Goal: Information Seeking & Learning: Find specific fact

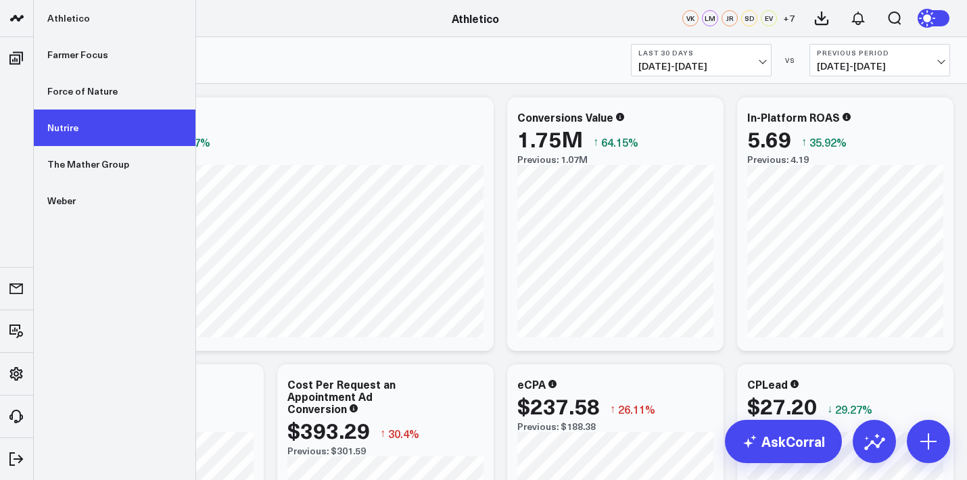
click at [101, 126] on link "Nutrire" at bounding box center [115, 128] width 162 height 37
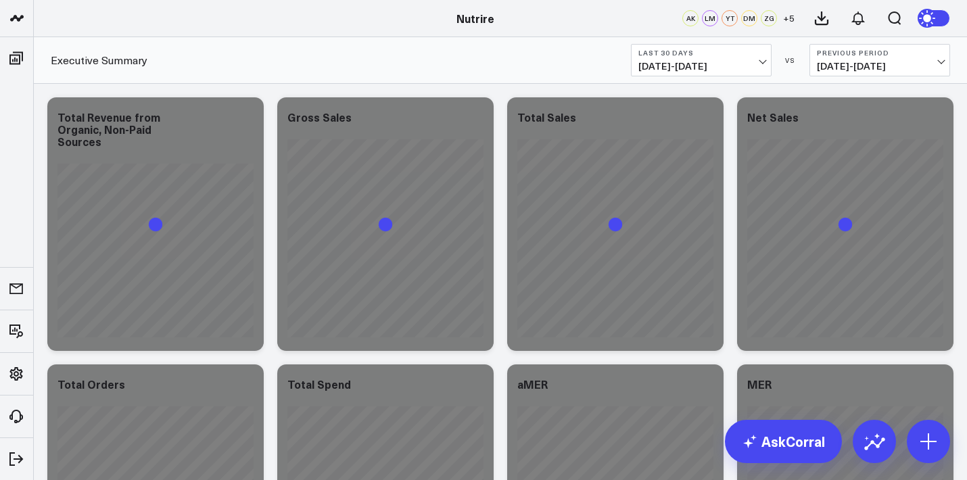
click at [760, 54] on b "Last 30 Days" at bounding box center [701, 53] width 126 height 8
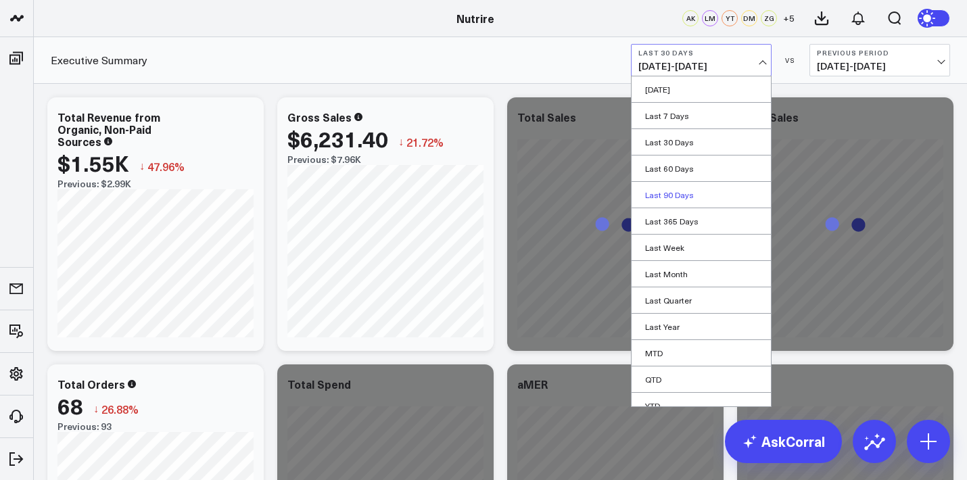
scroll to position [39, 0]
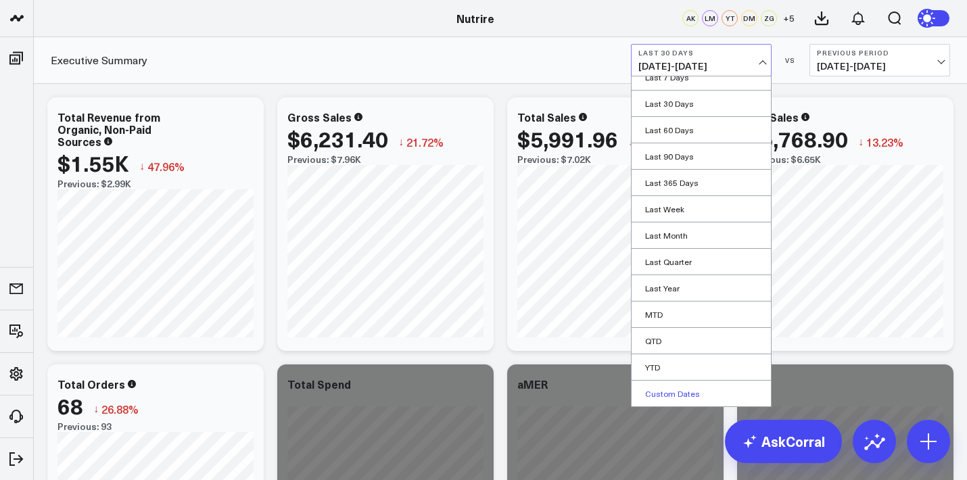
click at [663, 398] on link "Custom Dates" at bounding box center [701, 394] width 139 height 26
select select "9"
select select "2025"
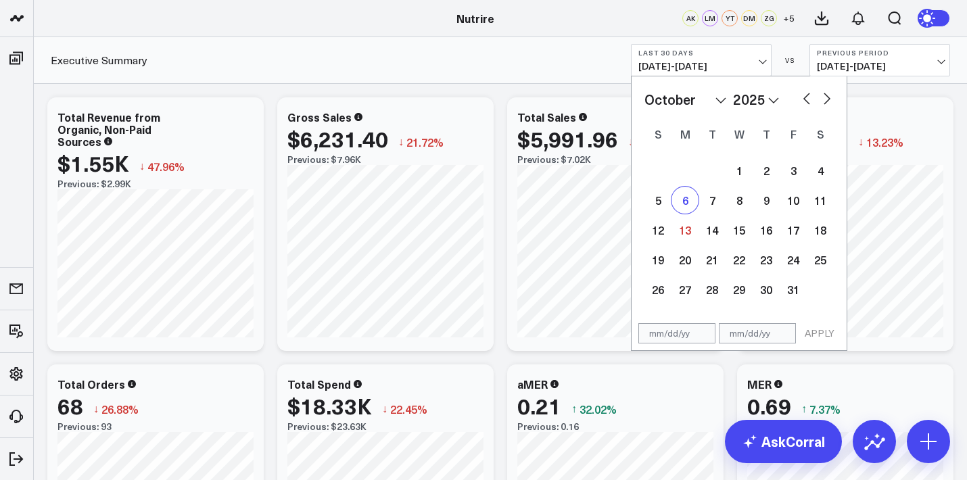
click at [680, 204] on div "6" at bounding box center [684, 200] width 27 height 27
type input "10/06/25"
select select "9"
select select "2025"
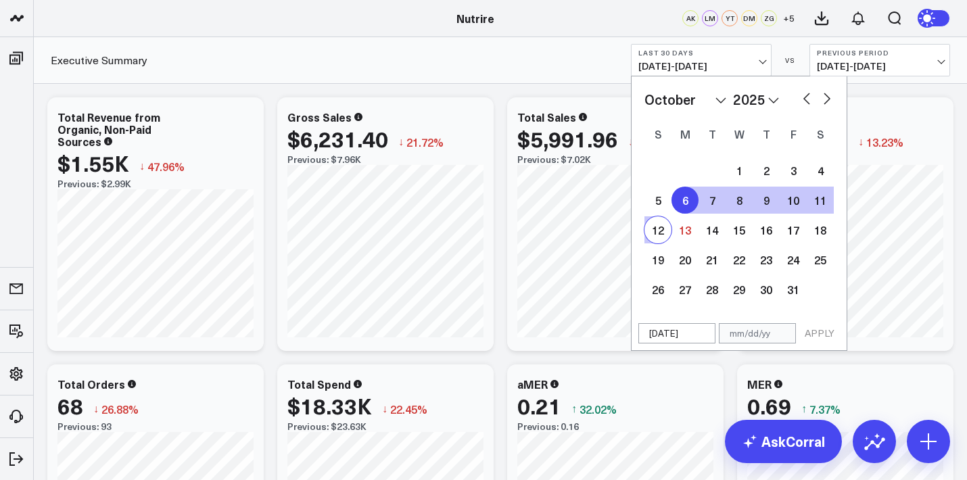
click at [661, 241] on div "12" at bounding box center [657, 229] width 27 height 27
type input "[DATE]"
select select "9"
select select "2025"
click at [833, 325] on button "APPLY" at bounding box center [819, 333] width 41 height 20
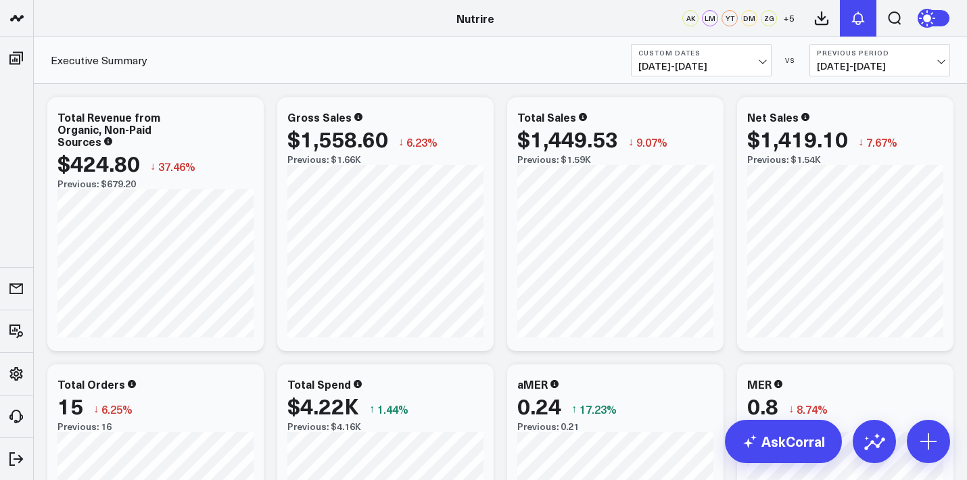
click at [853, 24] on icon at bounding box center [858, 18] width 16 height 16
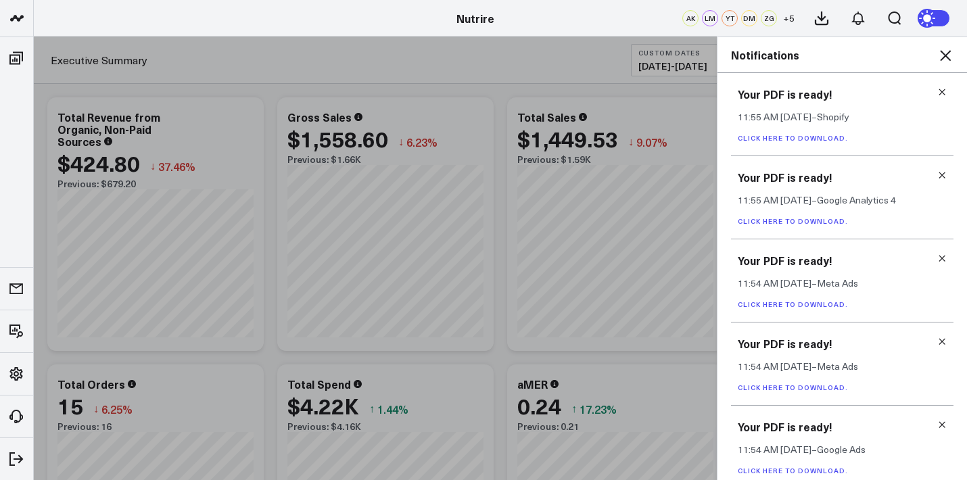
click at [937, 87] on link at bounding box center [941, 92] width 9 height 10
click at [937, 170] on link at bounding box center [941, 175] width 9 height 10
click at [937, 87] on link at bounding box center [941, 92] width 9 height 10
click at [937, 170] on link at bounding box center [941, 175] width 9 height 10
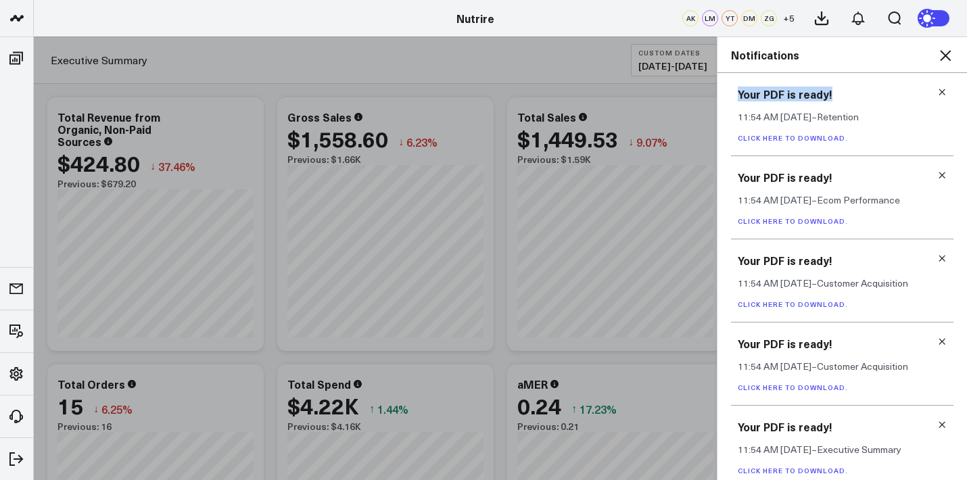
click at [937, 87] on link at bounding box center [941, 92] width 9 height 10
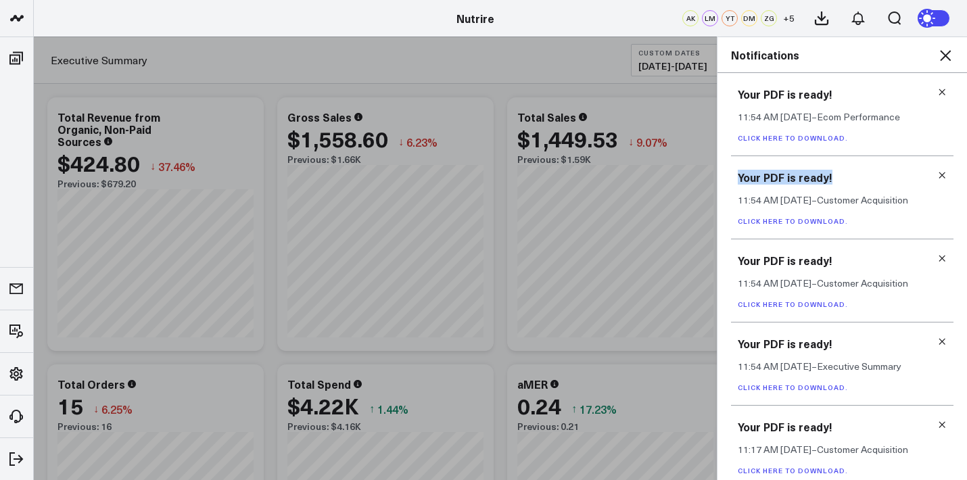
click at [937, 170] on link at bounding box center [941, 175] width 9 height 10
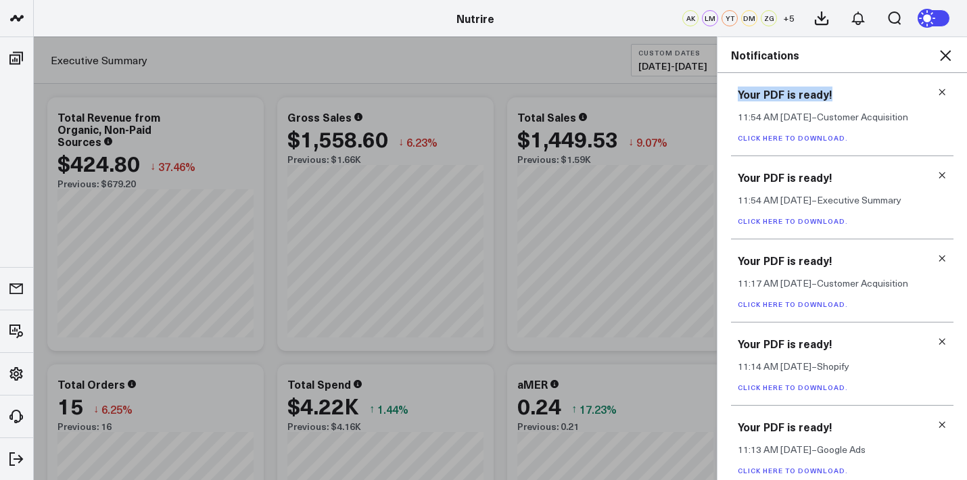
click at [937, 87] on link at bounding box center [941, 92] width 9 height 10
click at [937, 170] on link at bounding box center [941, 175] width 9 height 10
click at [937, 87] on link at bounding box center [941, 92] width 9 height 10
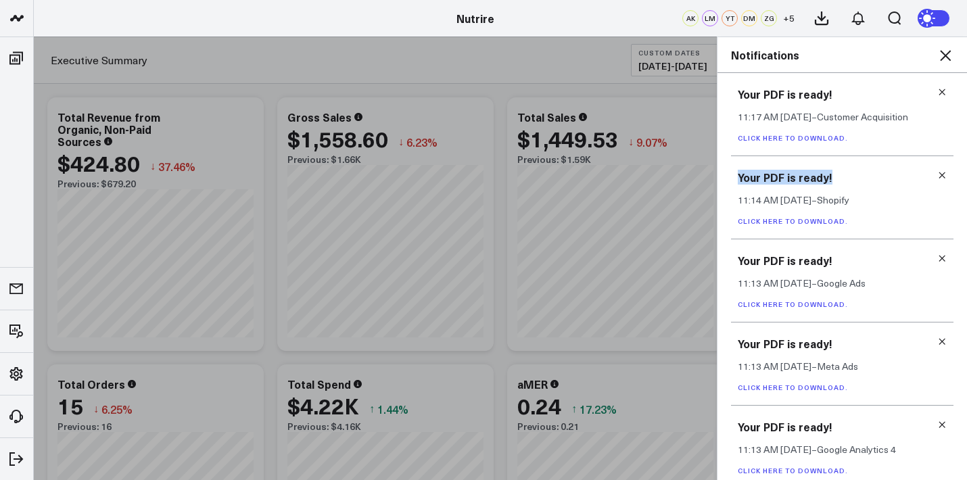
click at [937, 170] on link at bounding box center [941, 175] width 9 height 10
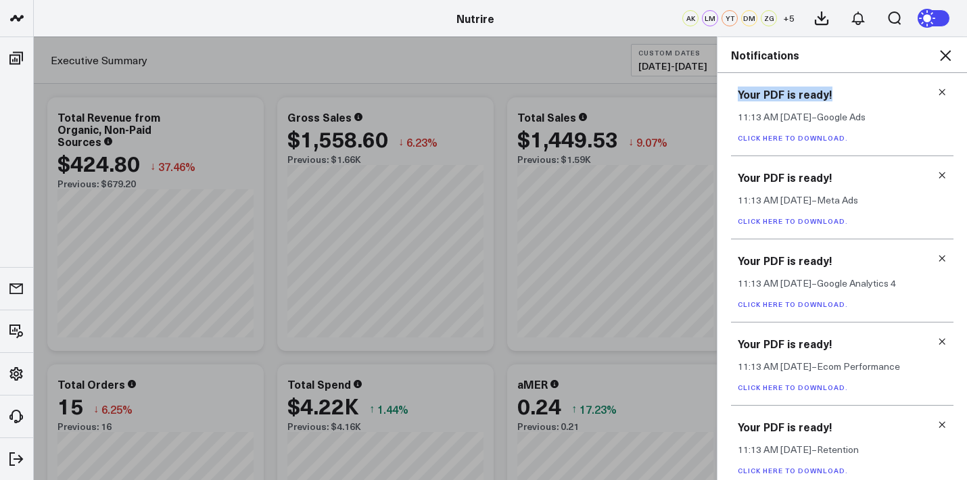
click at [937, 87] on link at bounding box center [941, 92] width 9 height 10
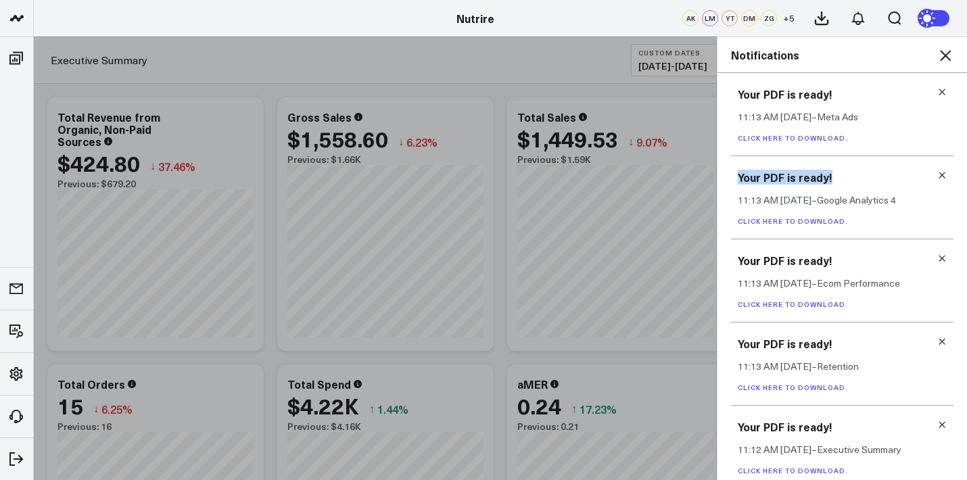
click at [937, 170] on link at bounding box center [941, 175] width 9 height 10
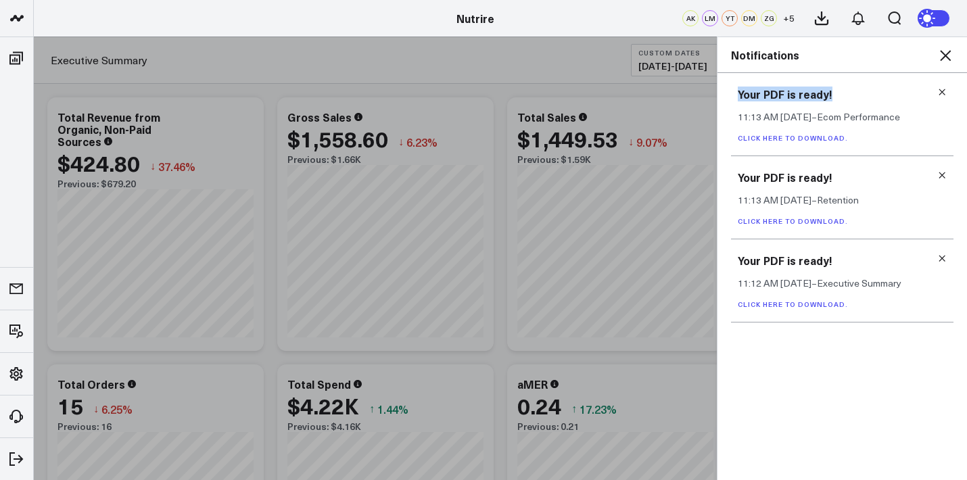
click at [937, 87] on link at bounding box center [941, 92] width 9 height 10
click at [937, 170] on link at bounding box center [941, 175] width 9 height 10
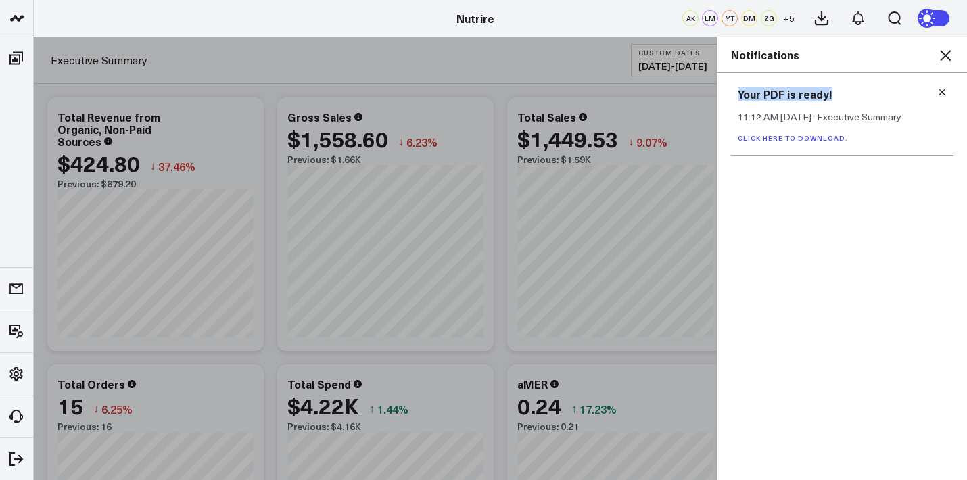
click at [937, 87] on link at bounding box center [941, 92] width 9 height 10
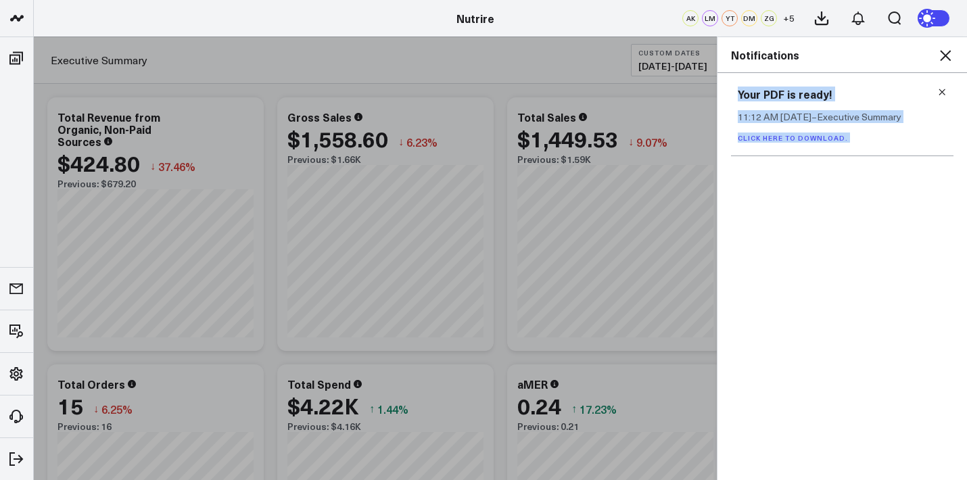
click at [937, 86] on div "Your PDF is ready! 11:12 AM Oct 6 – Executive Summary Click here to download." at bounding box center [842, 276] width 250 height 407
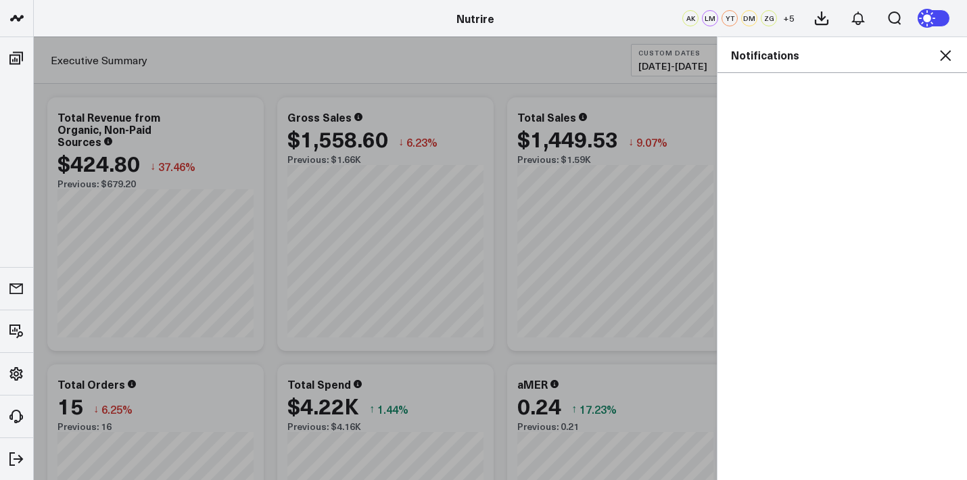
click at [945, 66] on div "Notifications" at bounding box center [842, 55] width 250 height 36
click at [945, 62] on icon at bounding box center [945, 55] width 16 height 16
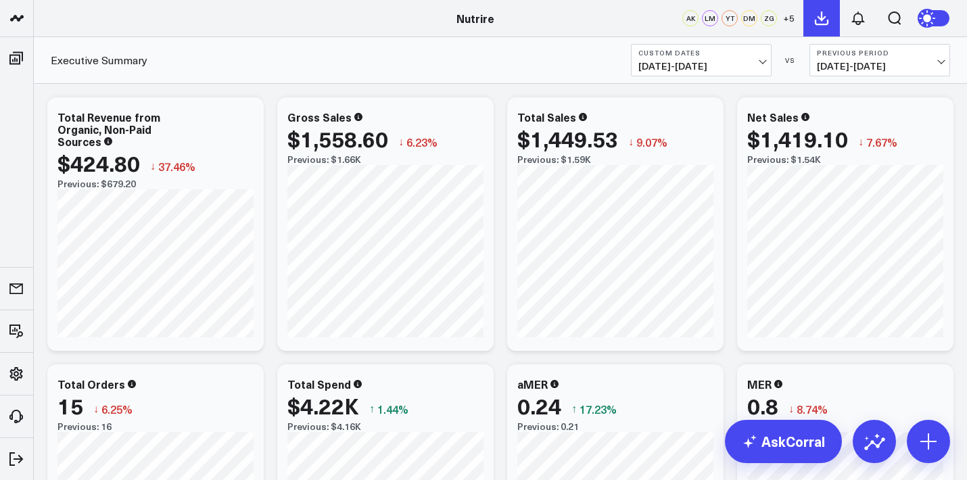
click at [824, 5] on button at bounding box center [821, 18] width 37 height 37
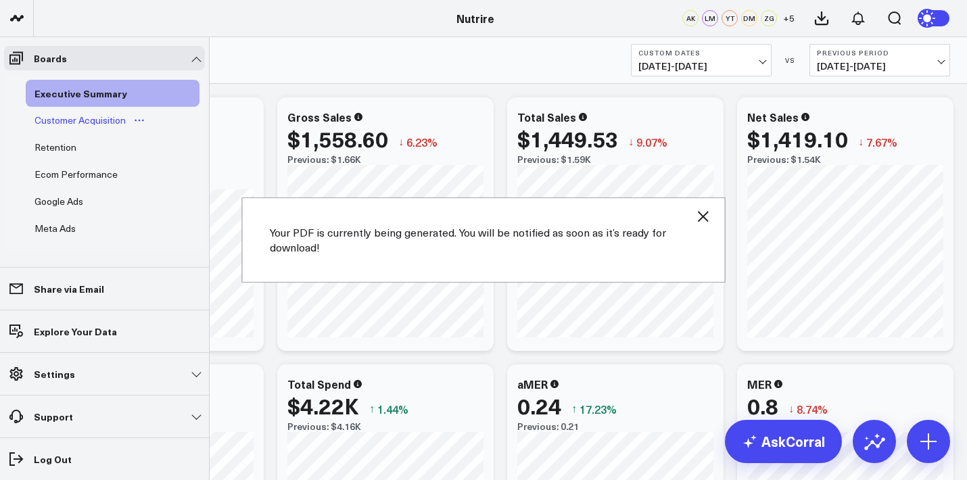
click at [59, 119] on div "Customer Acquisition" at bounding box center [80, 120] width 98 height 16
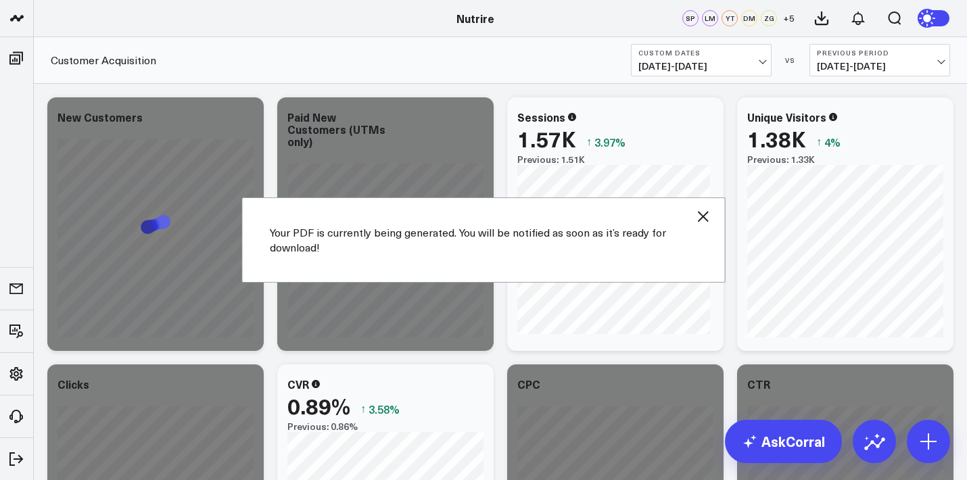
click at [699, 208] on icon "button" at bounding box center [703, 216] width 16 height 16
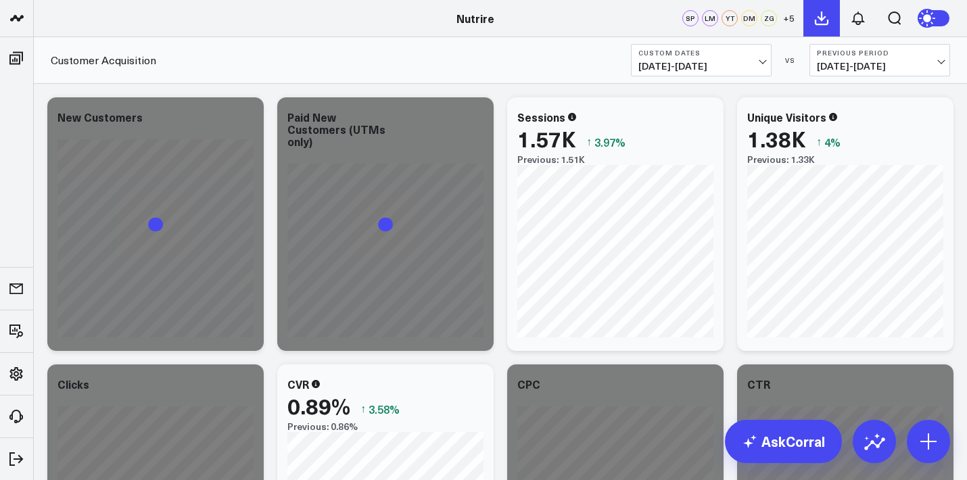
click at [825, 11] on icon at bounding box center [821, 18] width 16 height 16
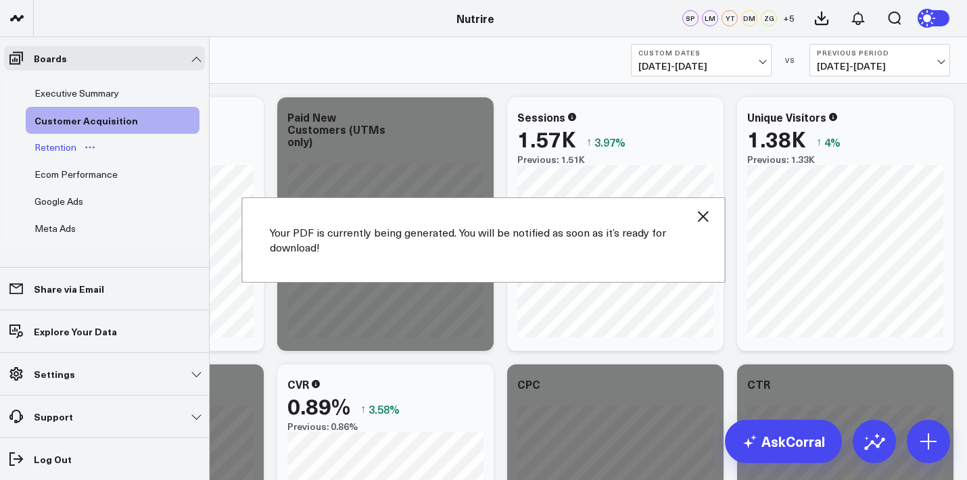
click at [68, 142] on div "Retention" at bounding box center [55, 147] width 49 height 16
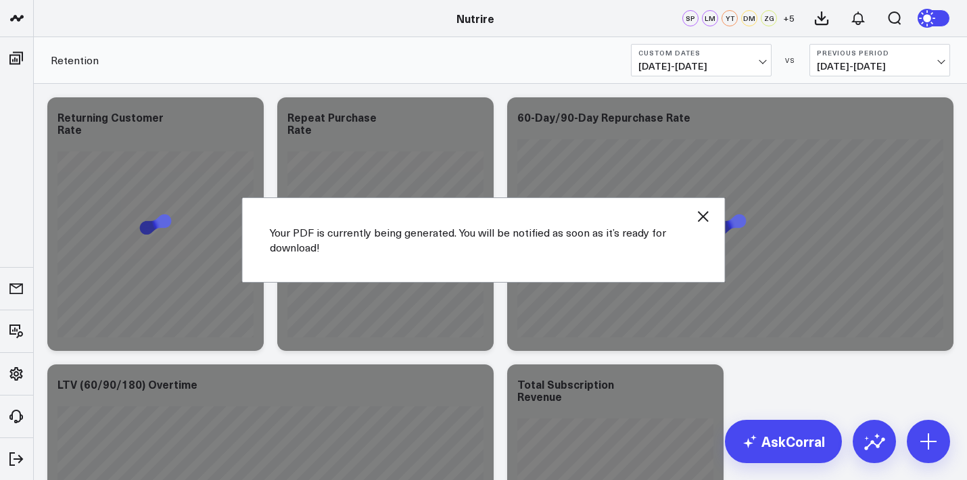
click at [702, 217] on icon "button" at bounding box center [703, 216] width 11 height 11
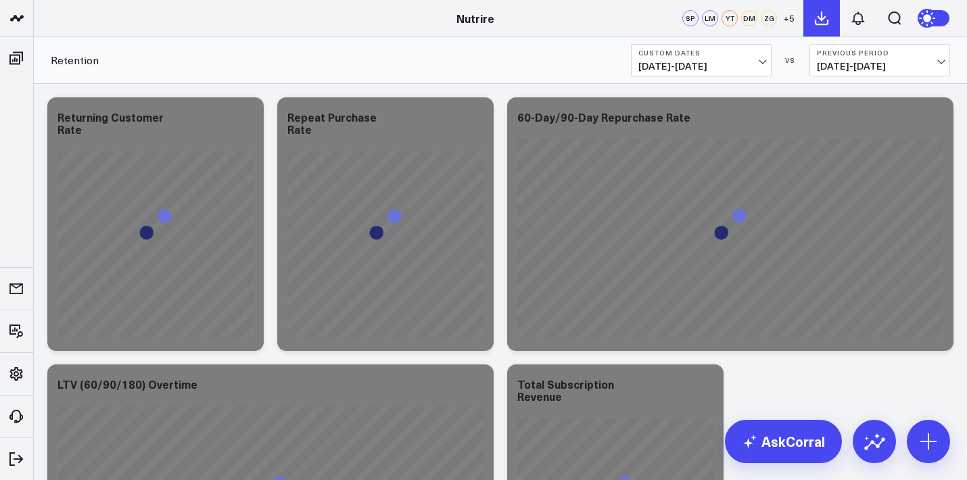
click at [824, 24] on icon at bounding box center [821, 18] width 12 height 12
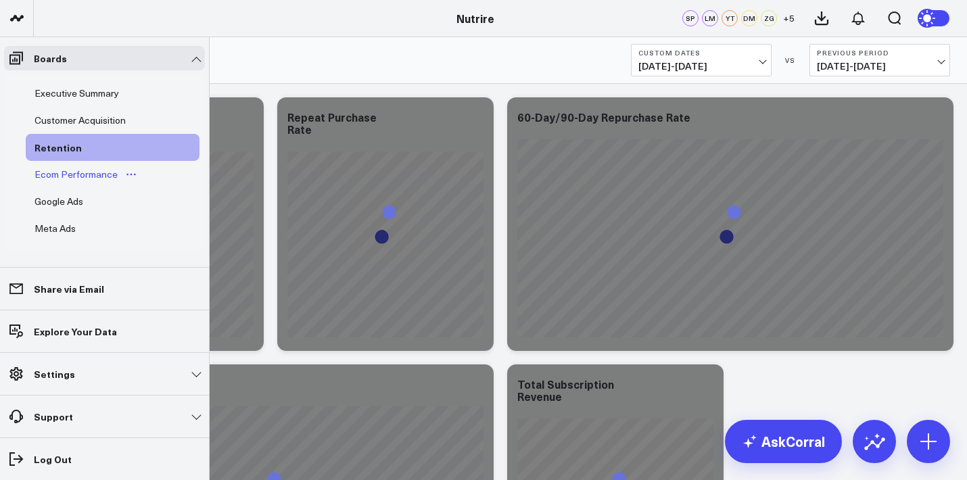
click at [69, 174] on div "Ecom Performance" at bounding box center [76, 174] width 90 height 16
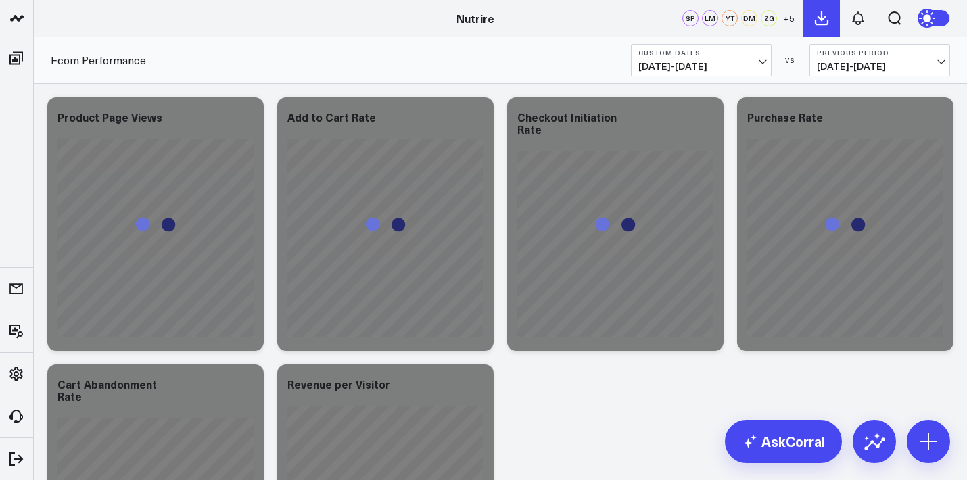
click at [820, 20] on icon at bounding box center [821, 18] width 12 height 12
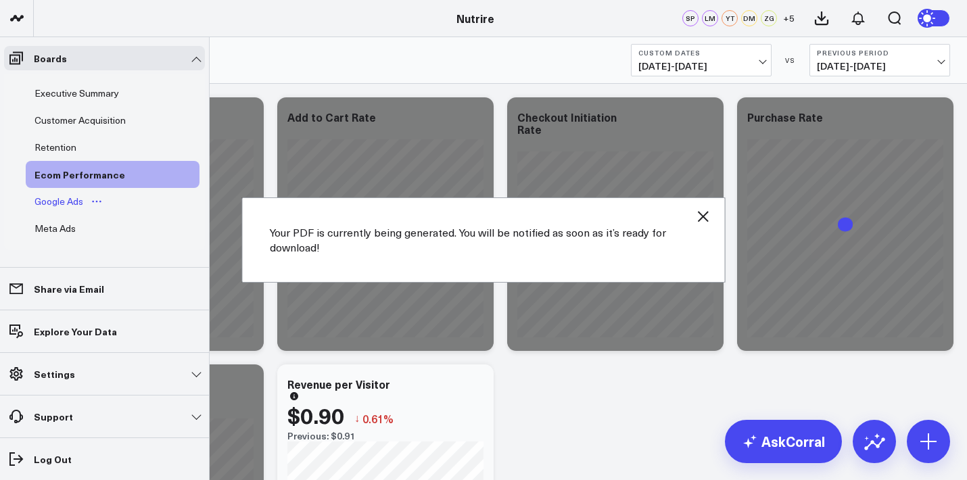
click at [55, 205] on div "Google Ads" at bounding box center [58, 201] width 55 height 16
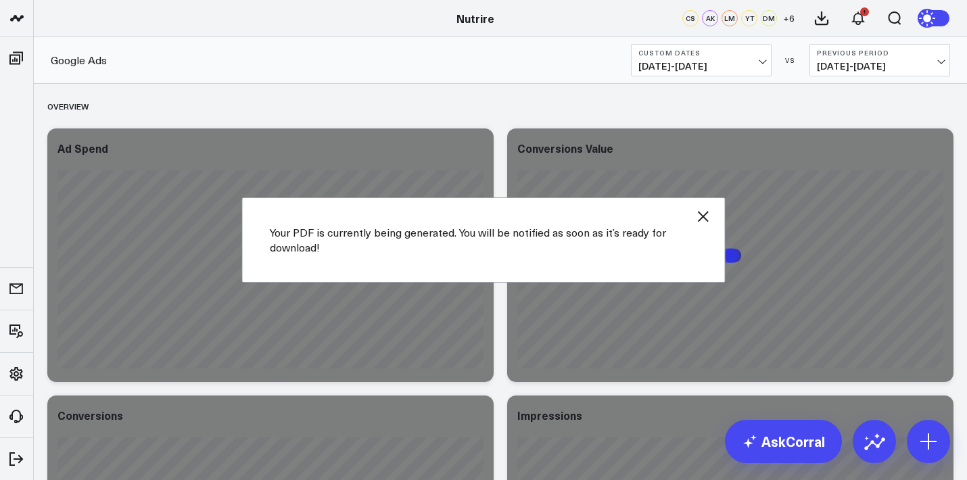
click at [707, 217] on icon "button" at bounding box center [703, 216] width 16 height 16
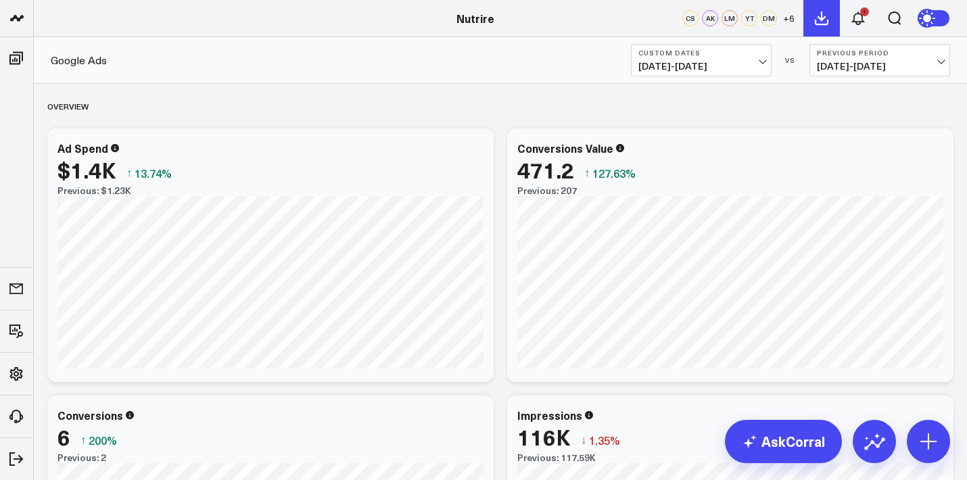
click at [820, 17] on icon at bounding box center [821, 18] width 16 height 16
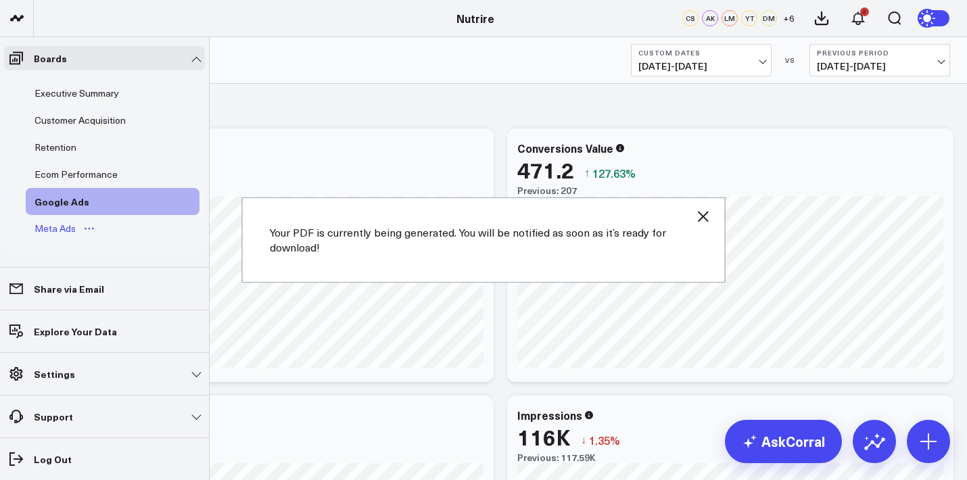
click at [53, 223] on div "Meta Ads" at bounding box center [55, 228] width 48 height 16
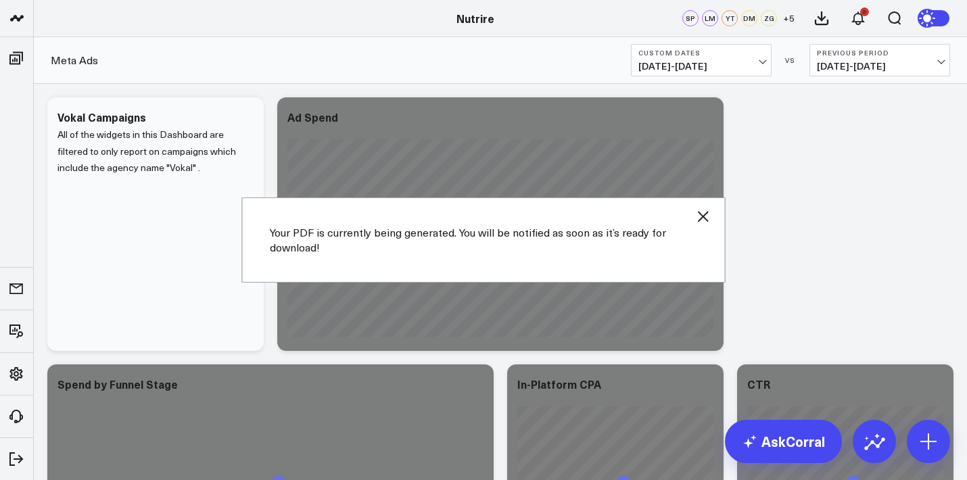
click at [705, 214] on icon "button" at bounding box center [703, 216] width 11 height 11
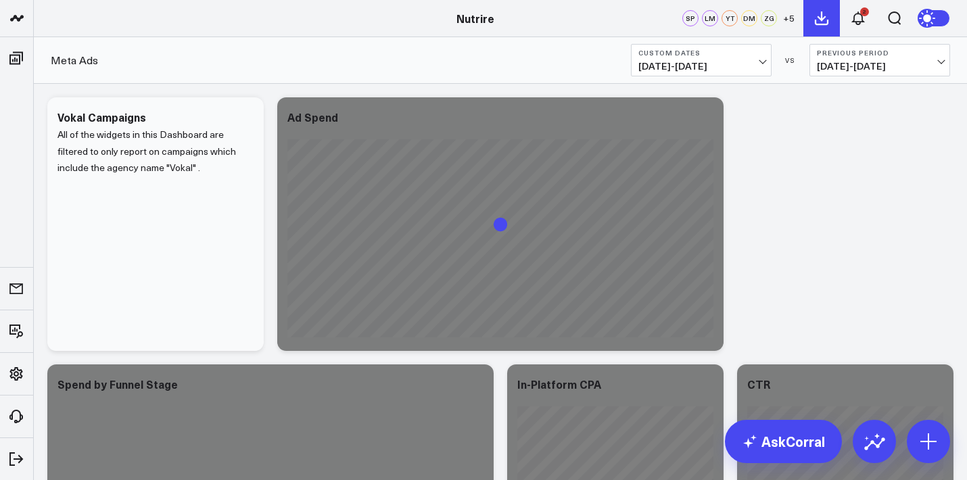
click at [817, 20] on icon at bounding box center [821, 18] width 16 height 16
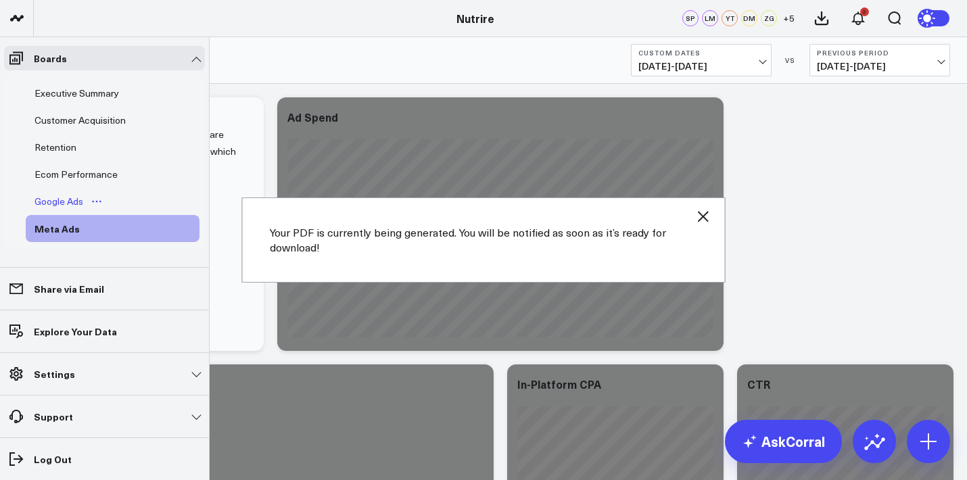
scroll to position [54, 0]
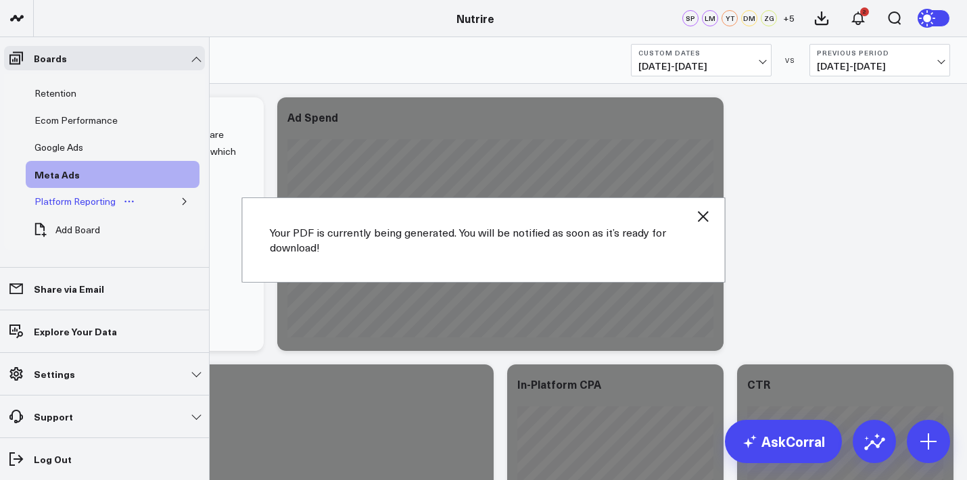
click at [68, 195] on div "Platform Reporting" at bounding box center [75, 201] width 88 height 16
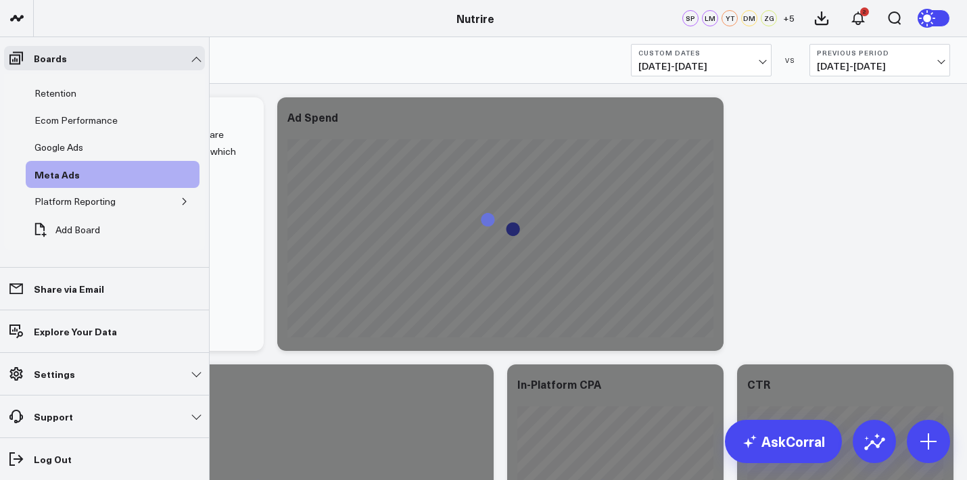
scroll to position [45, 0]
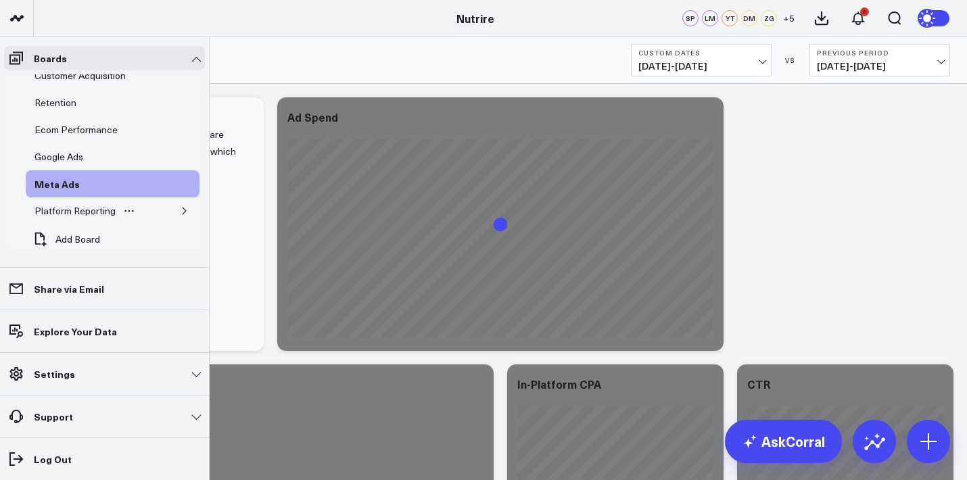
click at [182, 204] on button "button" at bounding box center [185, 211] width 14 height 14
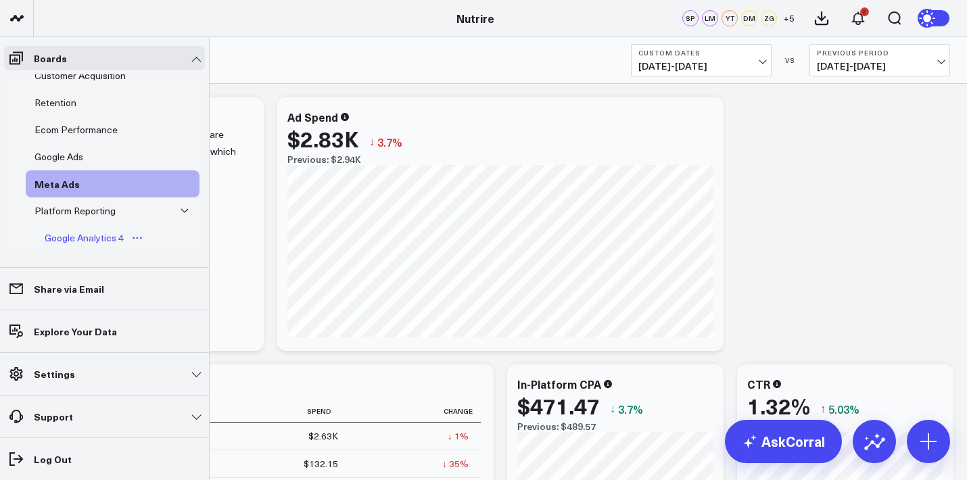
click at [83, 240] on div "Google Analytics 4" at bounding box center [84, 238] width 86 height 16
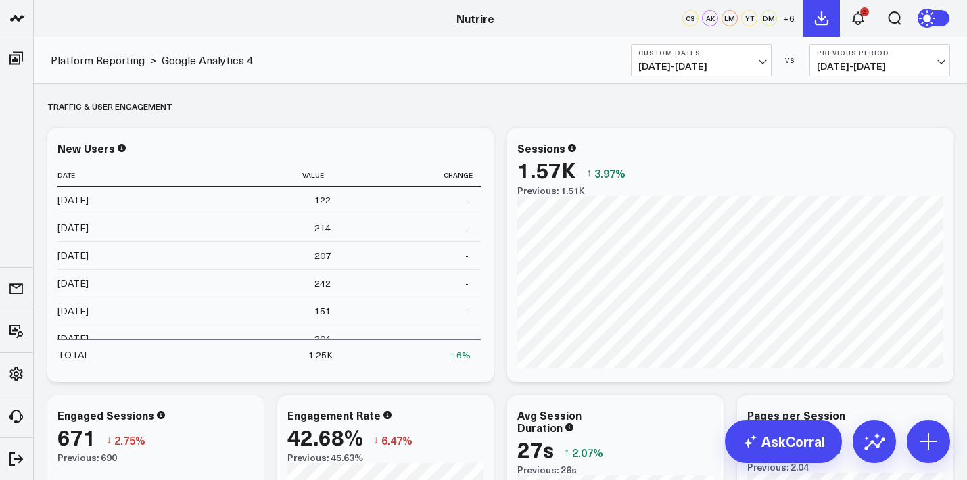
click at [826, 22] on icon at bounding box center [821, 18] width 16 height 16
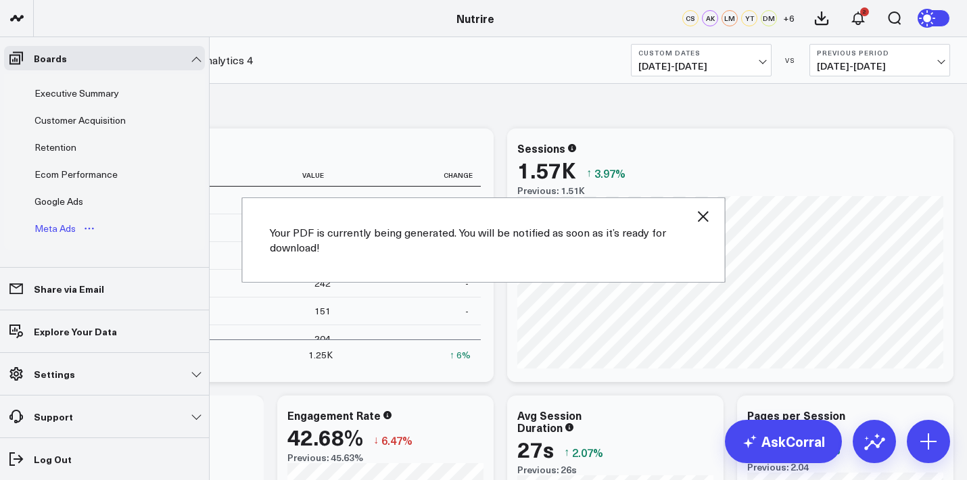
scroll to position [108, 0]
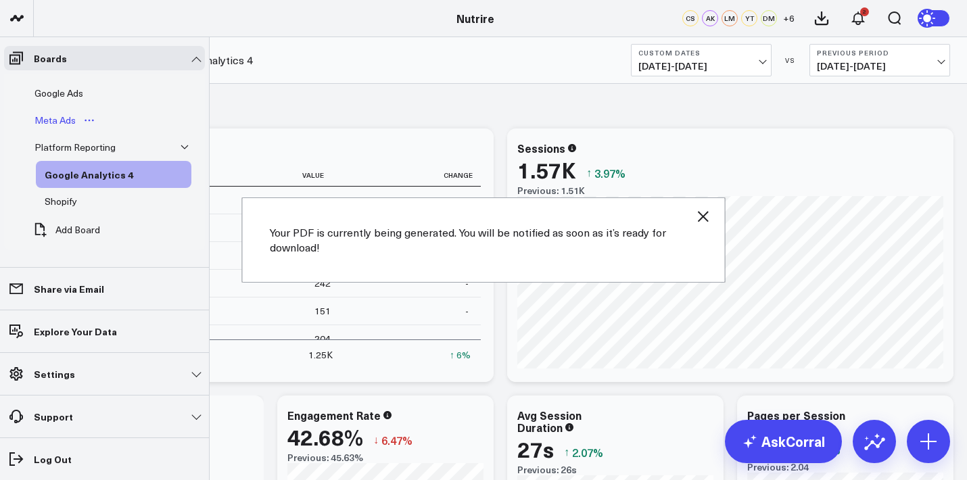
click at [60, 203] on div "Shopify" at bounding box center [60, 201] width 39 height 16
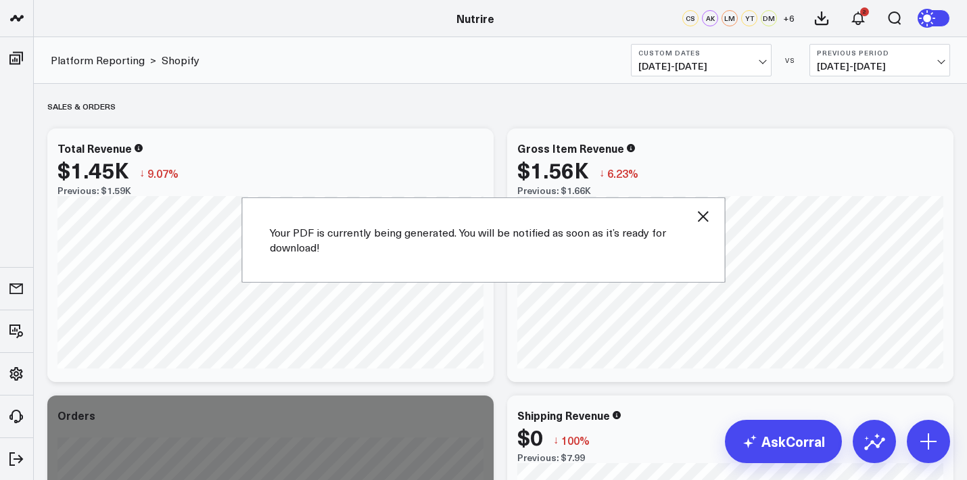
click at [706, 212] on icon "button" at bounding box center [703, 216] width 11 height 11
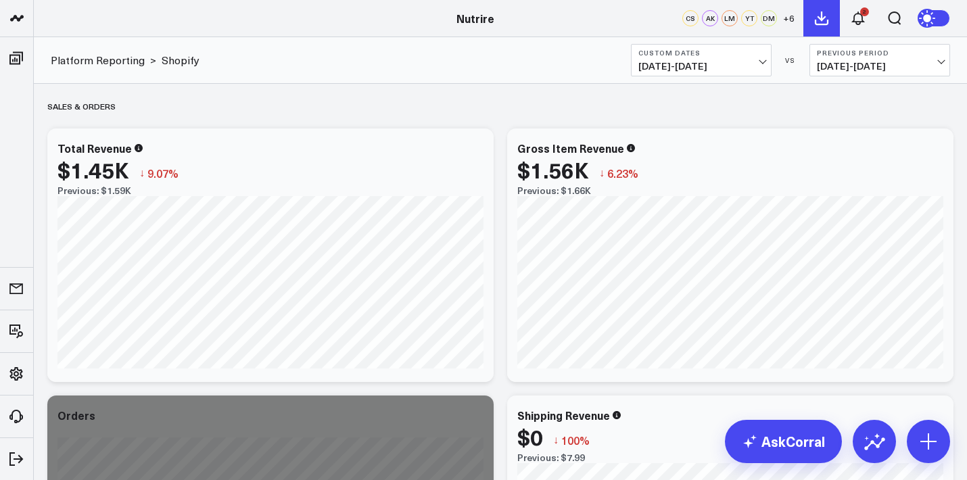
click at [827, 15] on icon at bounding box center [821, 18] width 16 height 16
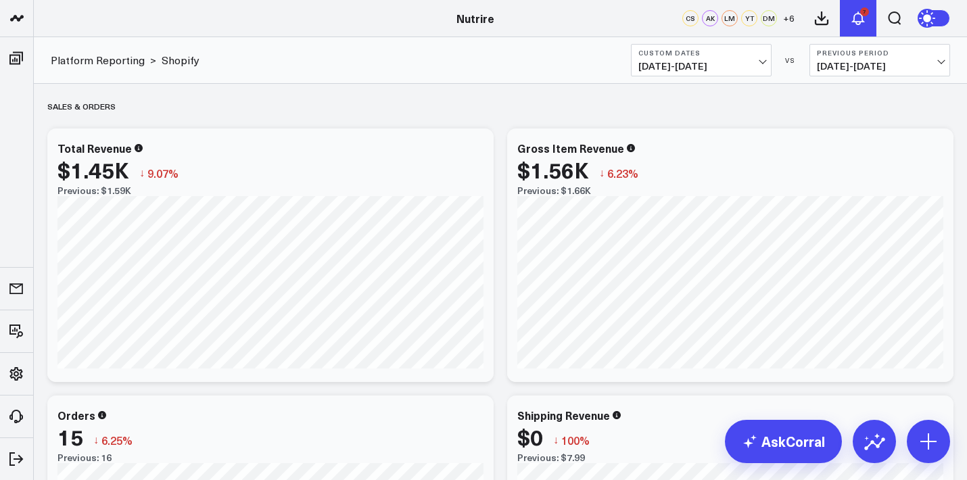
click at [866, 14] on div "7" at bounding box center [864, 11] width 9 height 9
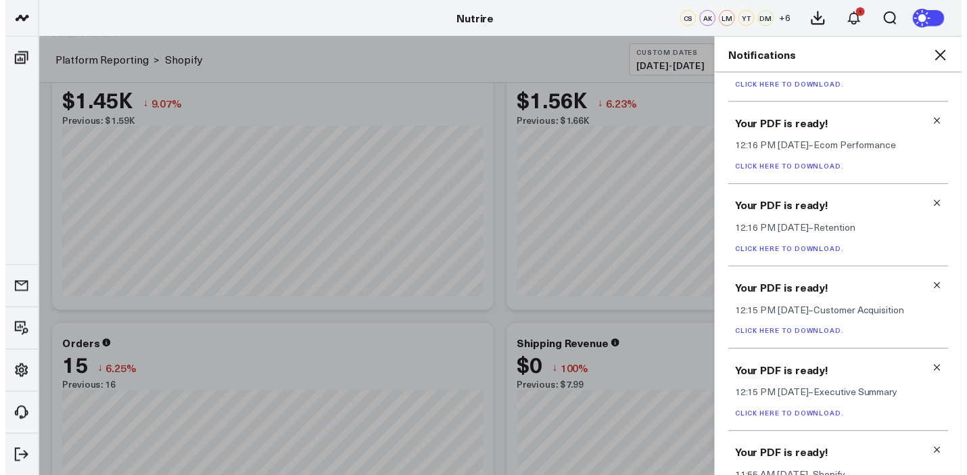
scroll to position [296, 0]
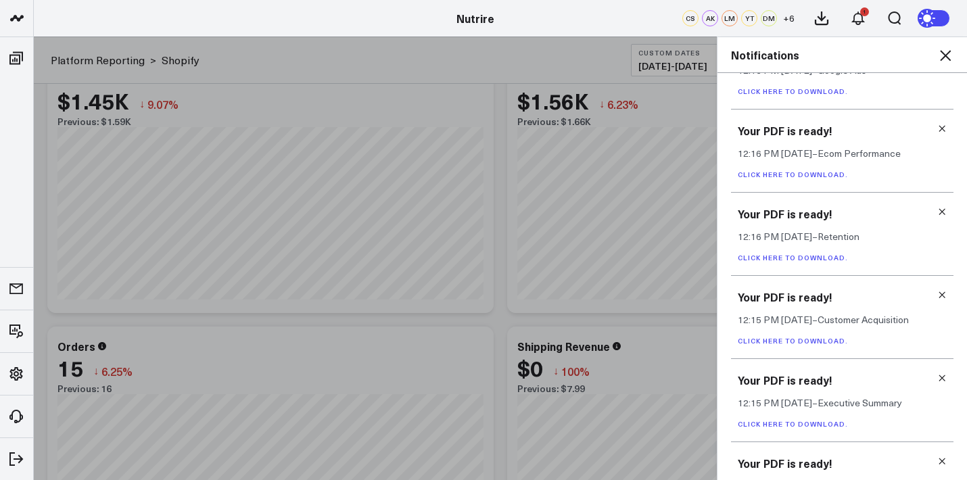
click at [801, 427] on link "Click here to download." at bounding box center [793, 423] width 110 height 9
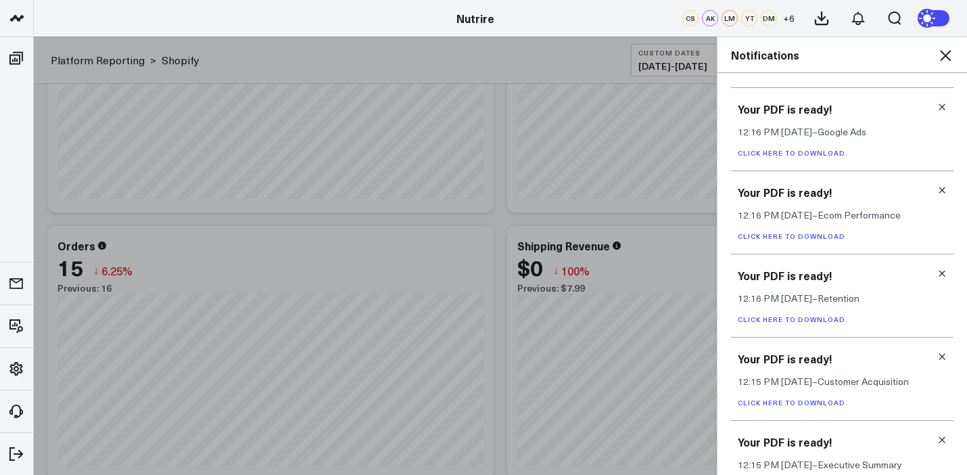
scroll to position [220, 0]
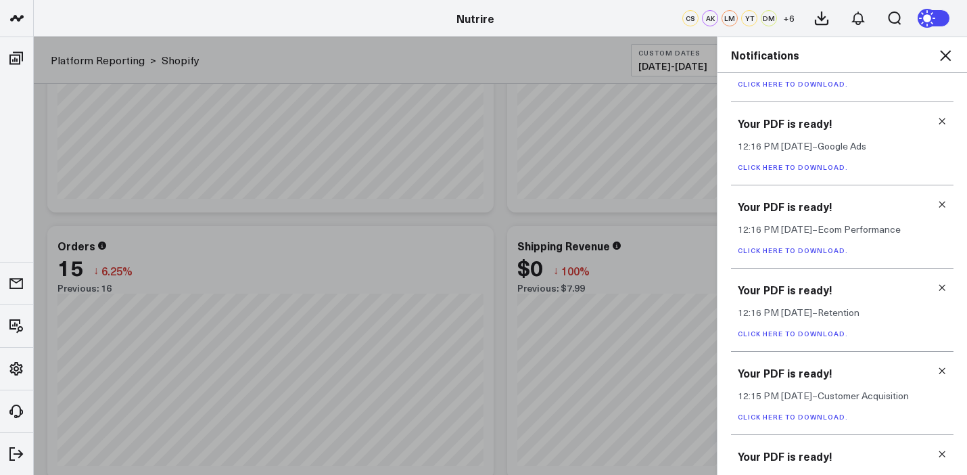
click at [805, 415] on link "Click here to download." at bounding box center [793, 416] width 110 height 9
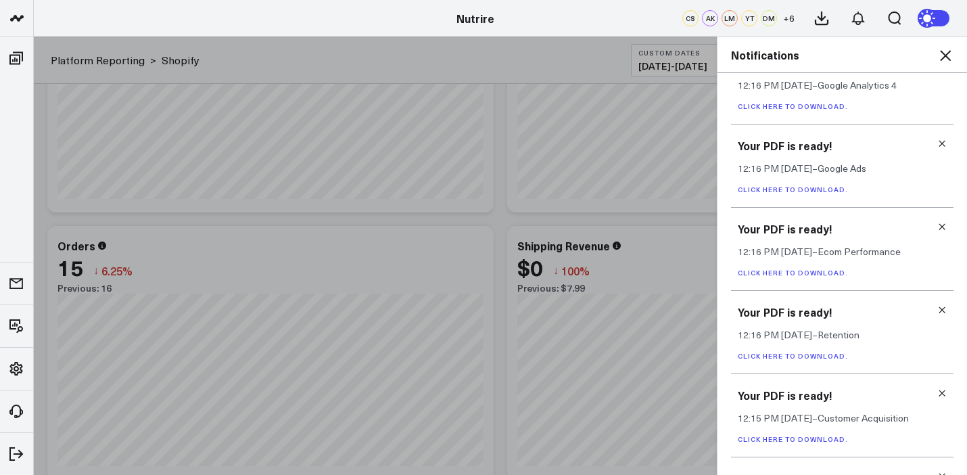
scroll to position [197, 0]
click at [800, 355] on link "Click here to download." at bounding box center [793, 356] width 110 height 9
click at [815, 272] on link "Click here to download." at bounding box center [793, 272] width 110 height 9
click at [799, 179] on div "Your PDF is ready! 12:16 PM Today – Google Ads Click here to download." at bounding box center [842, 166] width 222 height 83
click at [799, 191] on link "Click here to download." at bounding box center [793, 189] width 110 height 9
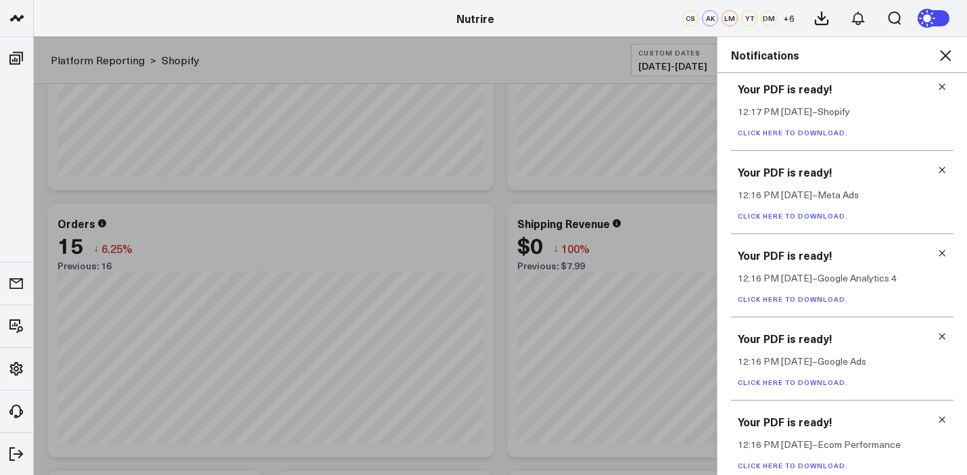
scroll to position [0, 0]
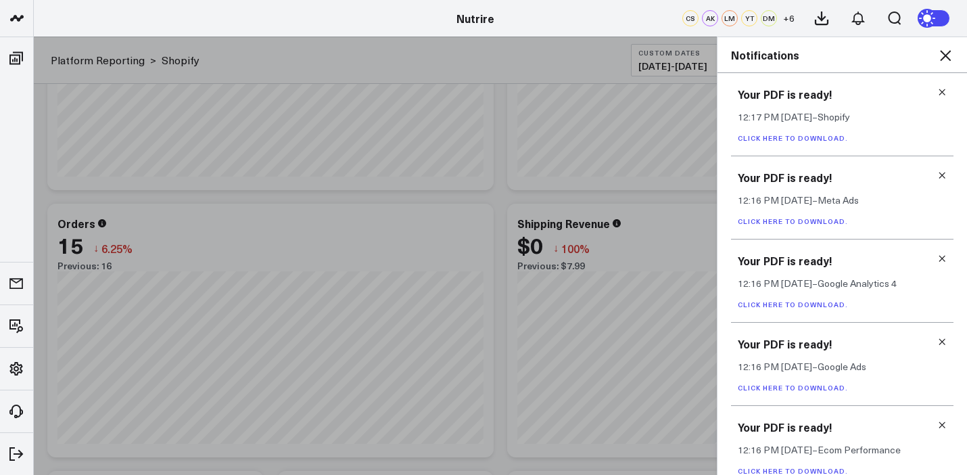
click at [795, 304] on link "Click here to download." at bounding box center [793, 304] width 110 height 9
click at [803, 222] on link "Click here to download." at bounding box center [793, 220] width 110 height 9
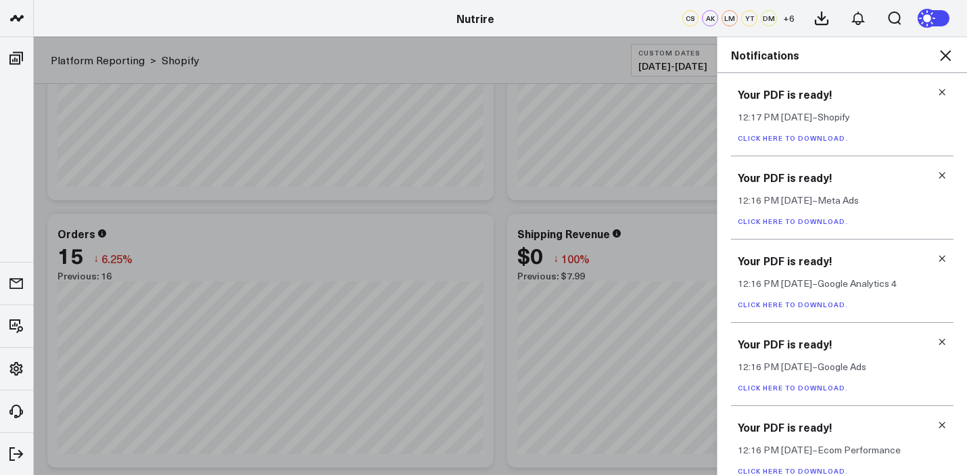
scroll to position [125, 0]
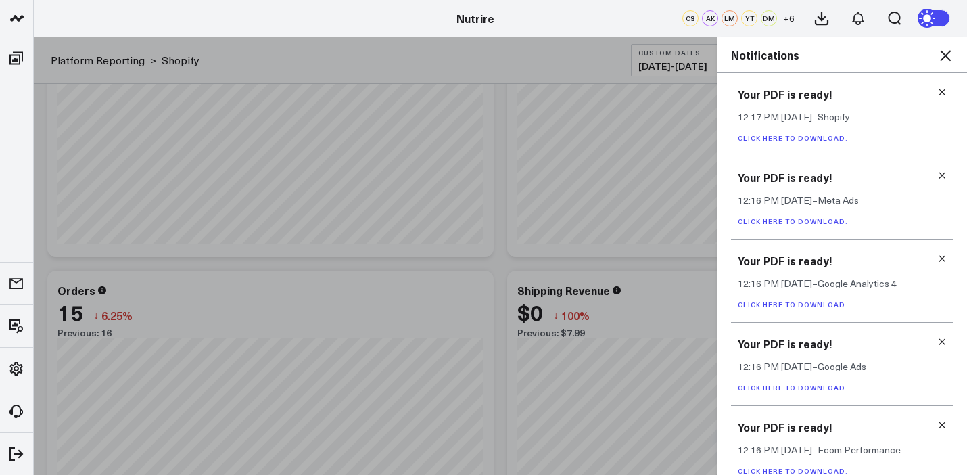
click at [800, 137] on link "Click here to download." at bounding box center [793, 137] width 110 height 9
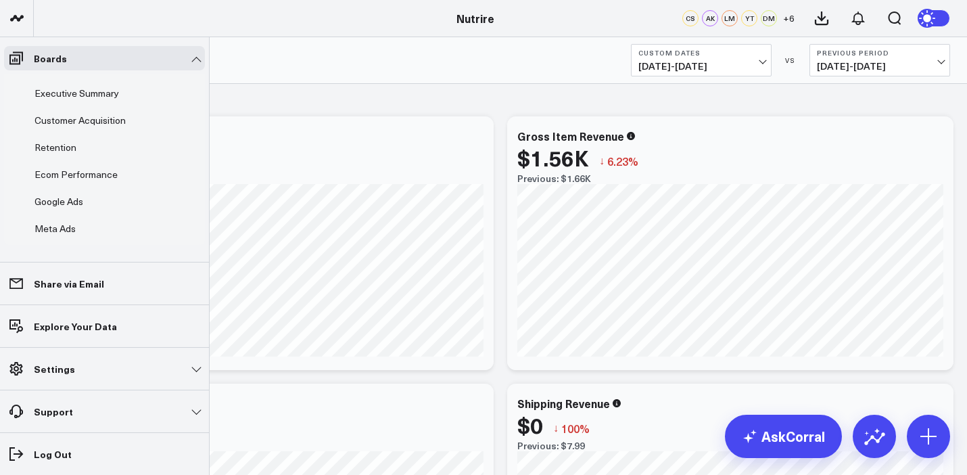
click at [3, 65] on li "Boards Executive Summary Customer Acquisition Retention Ecom Performance Google…" at bounding box center [104, 149] width 209 height 224
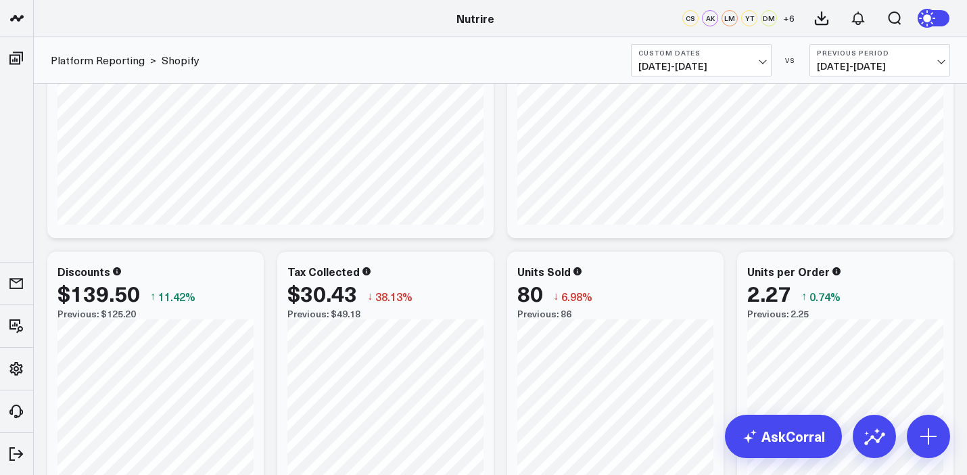
scroll to position [409, 0]
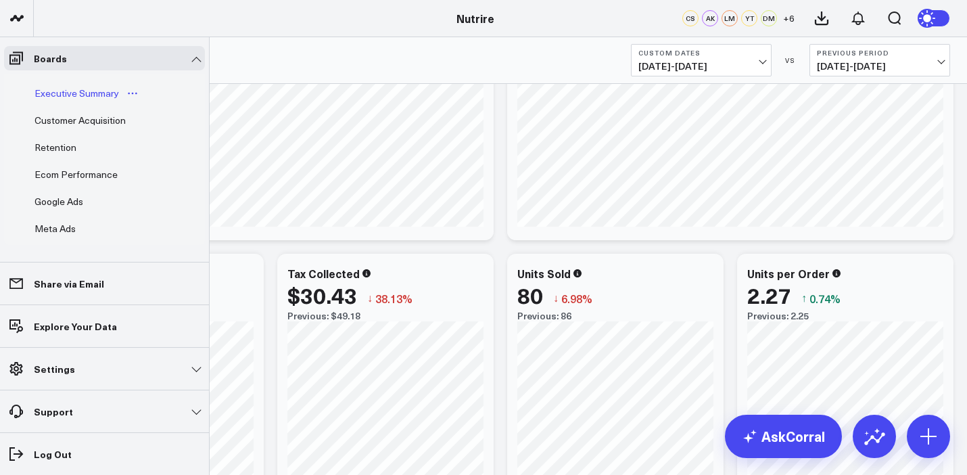
click at [82, 87] on div "Executive Summary" at bounding box center [76, 93] width 91 height 16
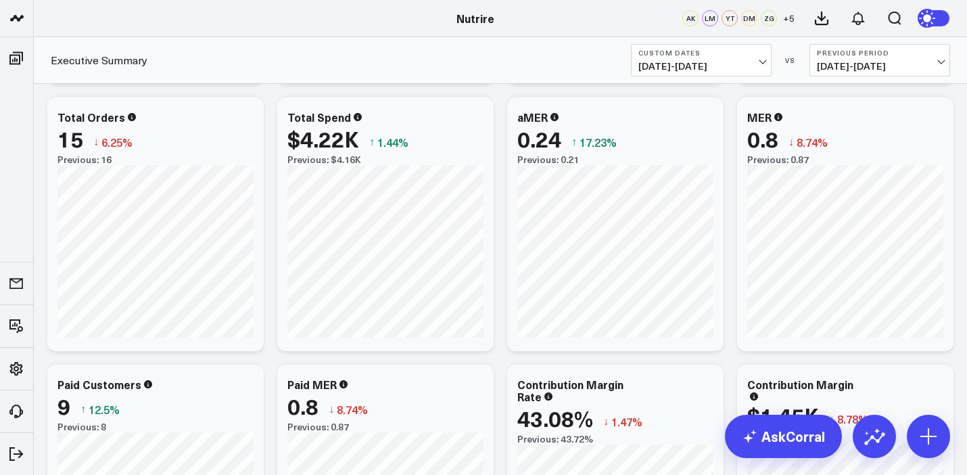
scroll to position [245, 0]
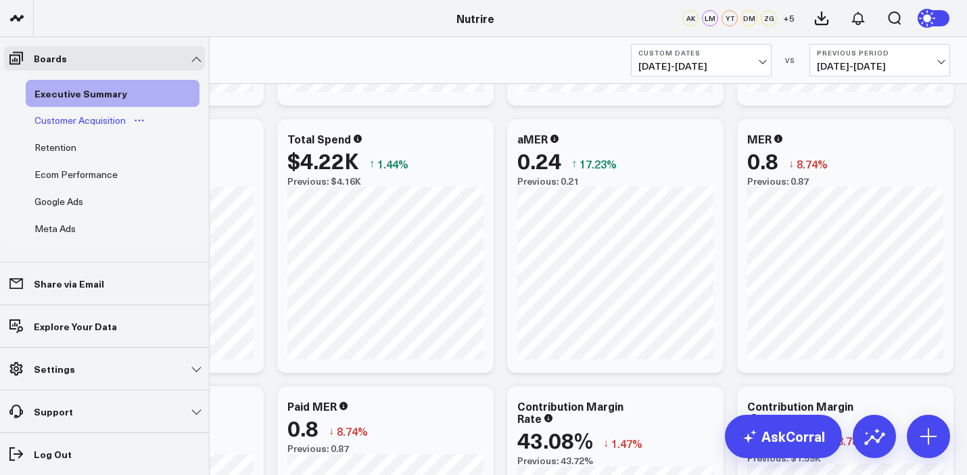
click at [69, 119] on div "Customer Acquisition" at bounding box center [80, 120] width 98 height 16
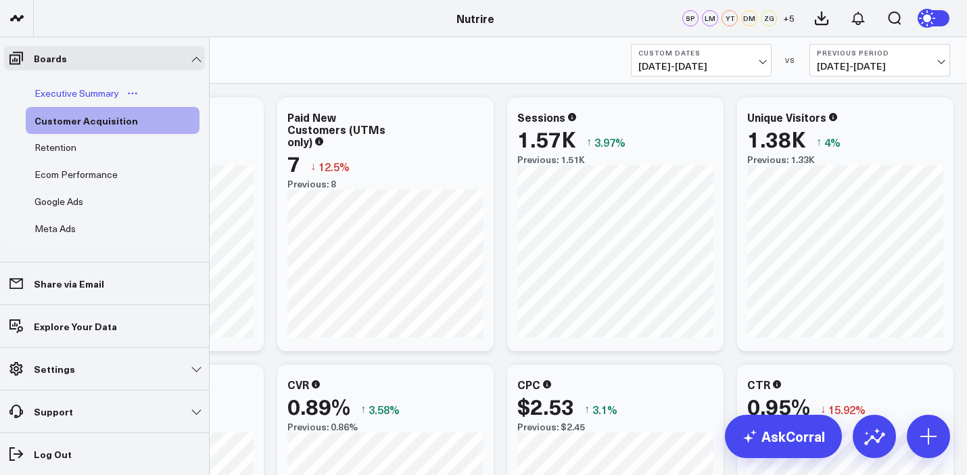
click at [66, 87] on div "Executive Summary" at bounding box center [76, 93] width 91 height 16
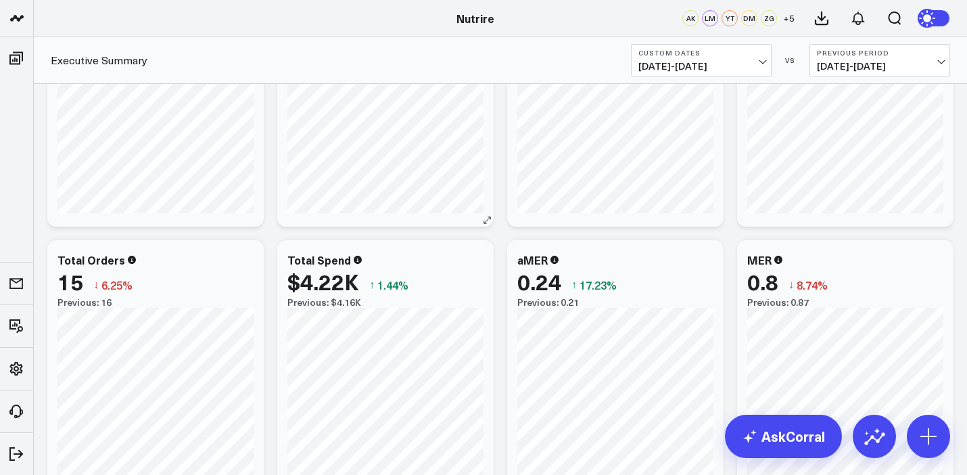
scroll to position [141, 0]
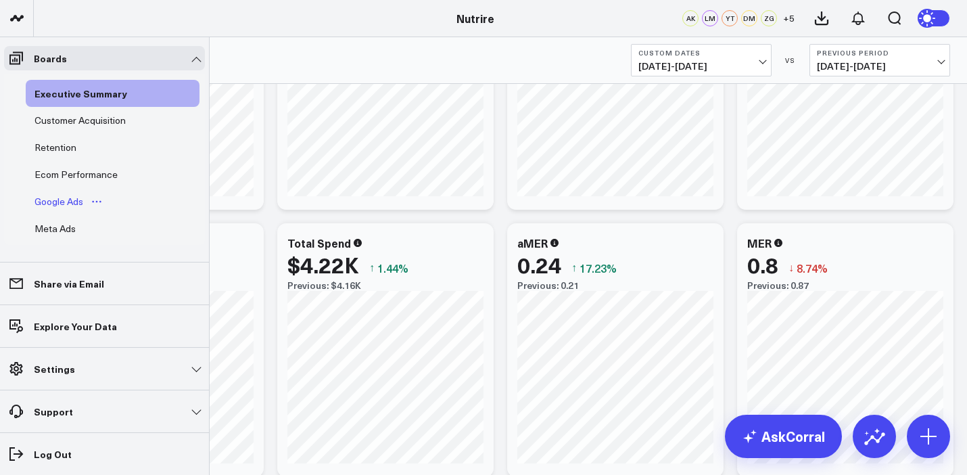
click at [72, 204] on div "Google Ads" at bounding box center [58, 201] width 55 height 16
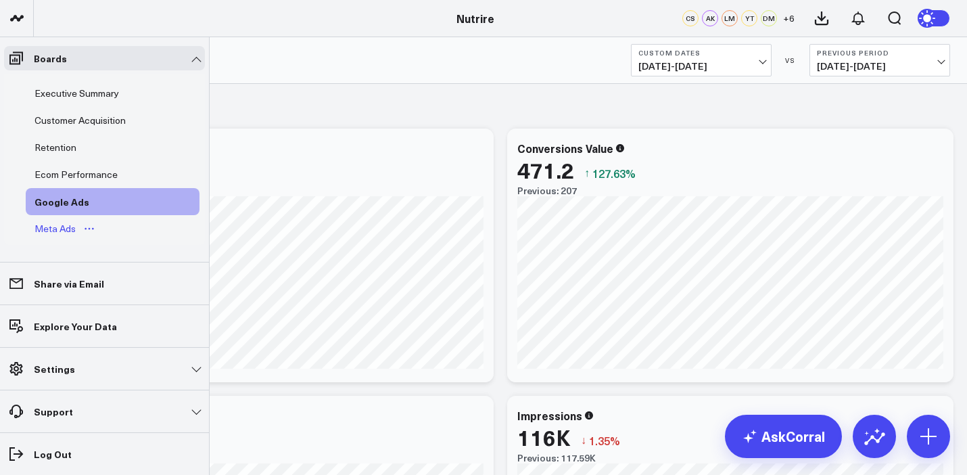
click at [66, 229] on div "Meta Ads" at bounding box center [55, 228] width 48 height 16
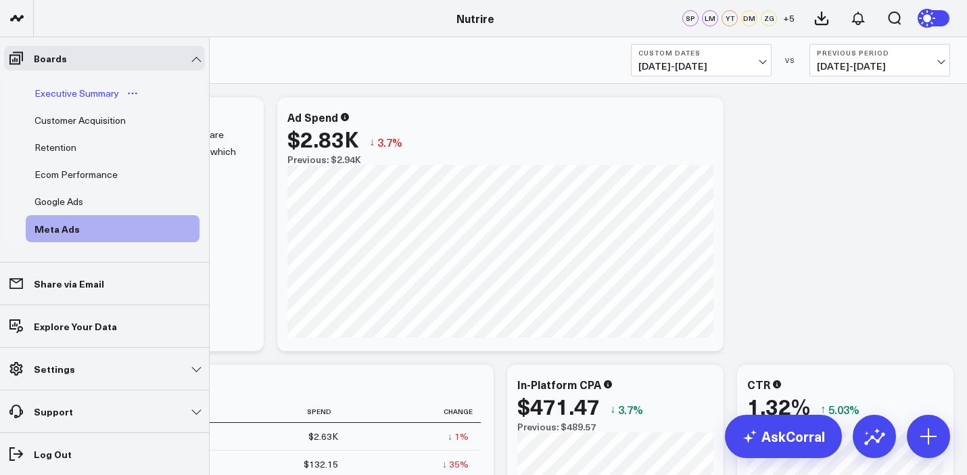
click at [86, 91] on div "Executive Summary" at bounding box center [76, 93] width 91 height 16
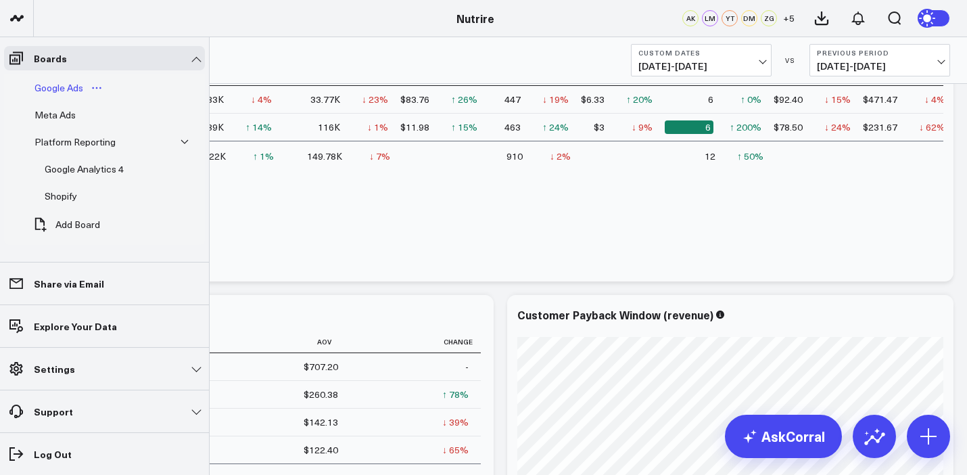
scroll to position [111, 0]
click at [75, 120] on div "Meta Ads" at bounding box center [55, 118] width 48 height 16
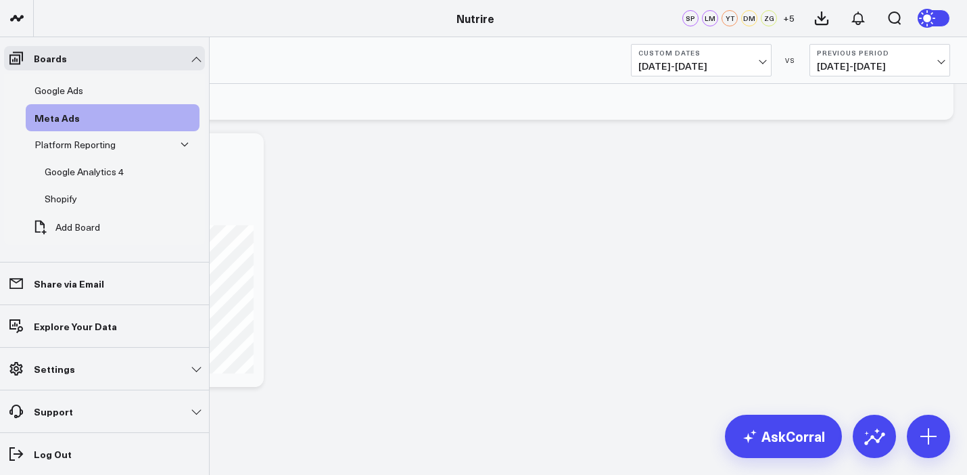
scroll to position [92, 0]
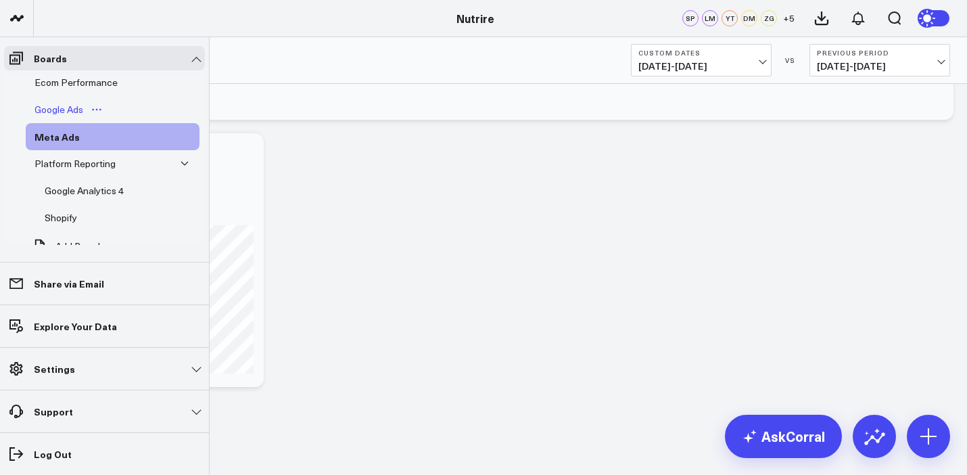
click at [72, 102] on div "Google Ads" at bounding box center [58, 109] width 55 height 16
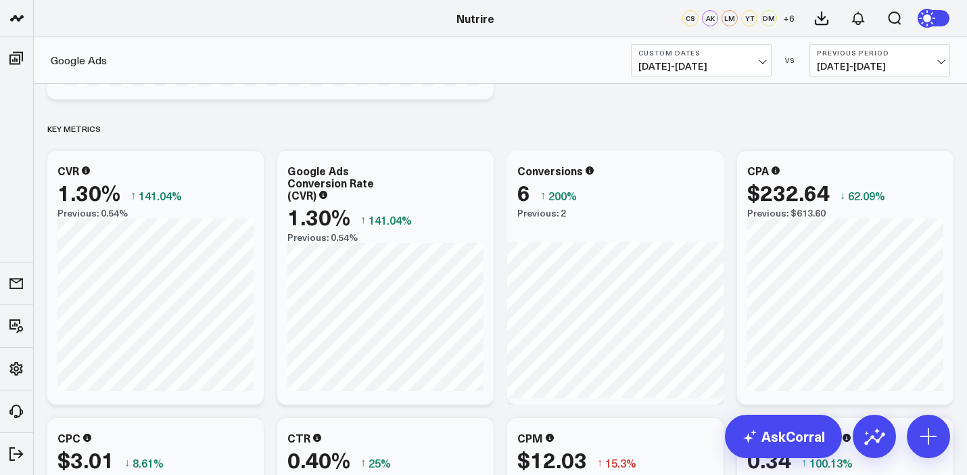
scroll to position [761, 0]
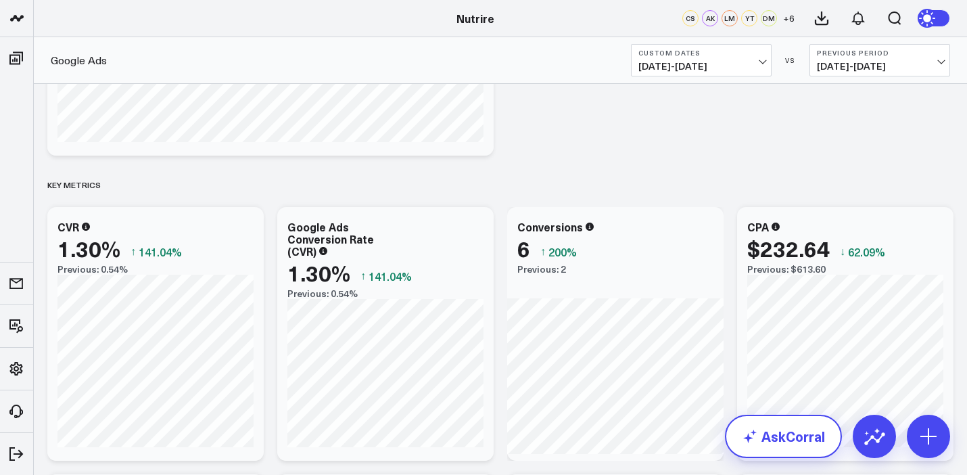
click at [801, 435] on link "AskCorral" at bounding box center [783, 435] width 117 height 43
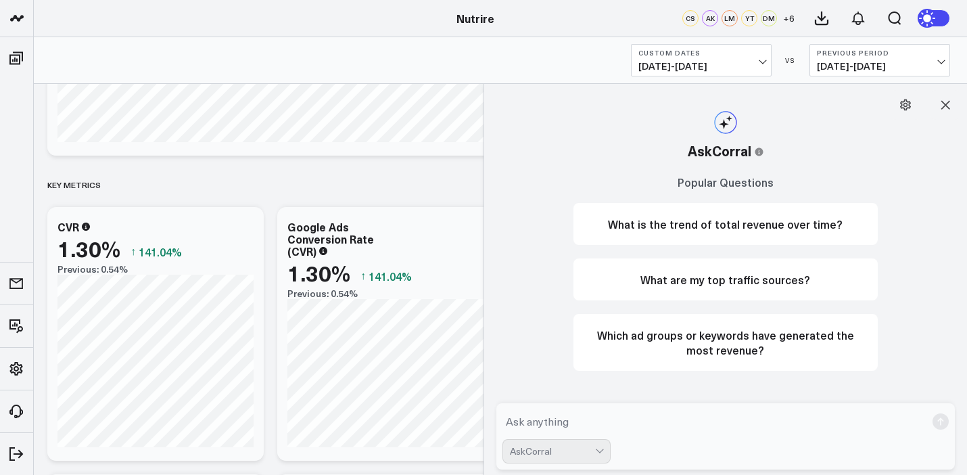
click at [634, 426] on textarea at bounding box center [714, 421] width 424 height 24
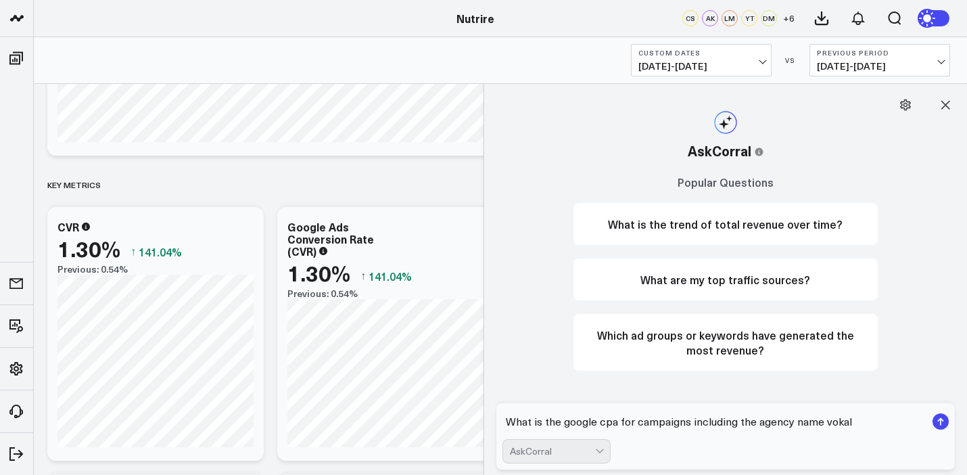
click at [594, 423] on textarea "What is the google cpa for campaigns including the agency name vokal" at bounding box center [714, 421] width 424 height 24
type textarea "What is the google ads cpa for campaigns including the agency name vokal"
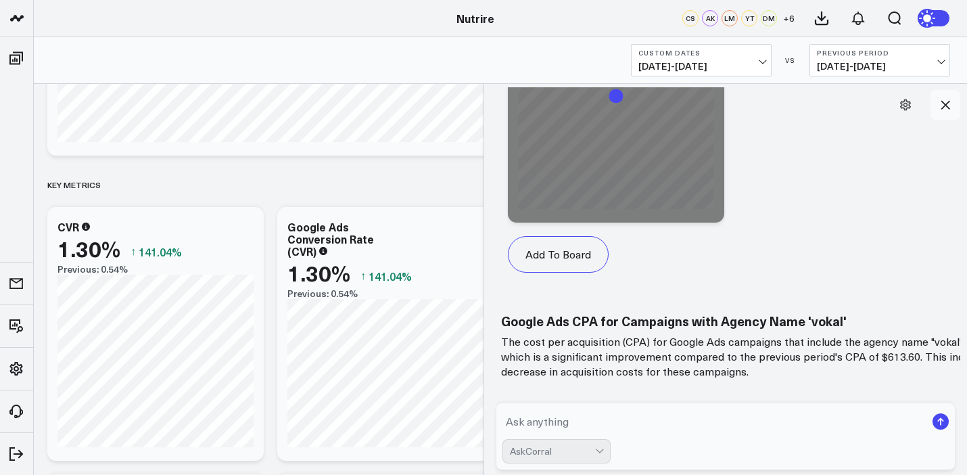
scroll to position [1438, 0]
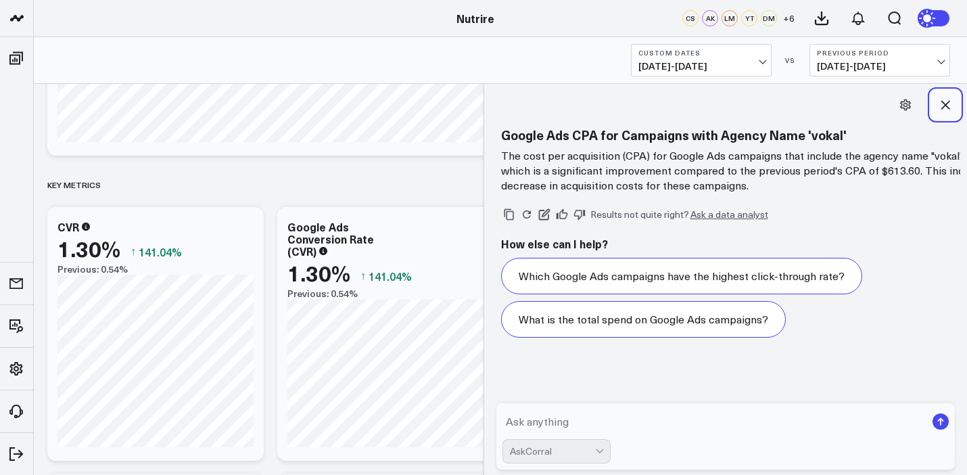
click at [953, 108] on button at bounding box center [945, 105] width 30 height 30
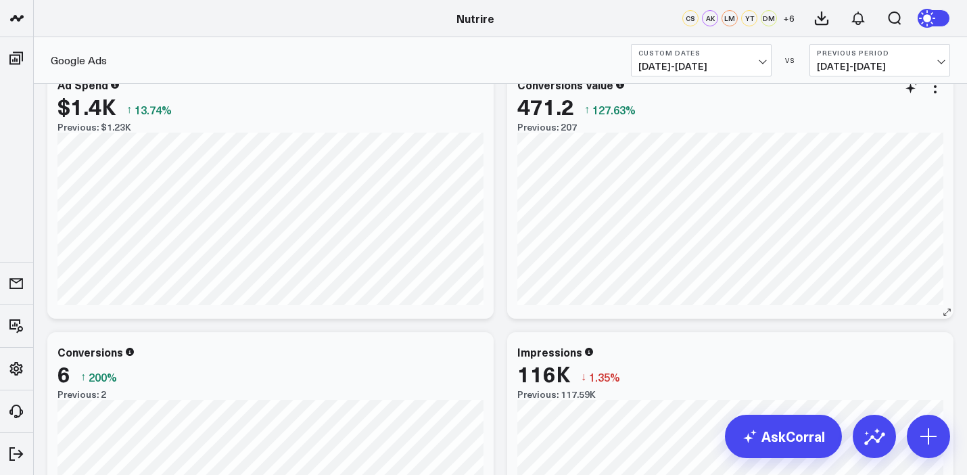
scroll to position [35, 0]
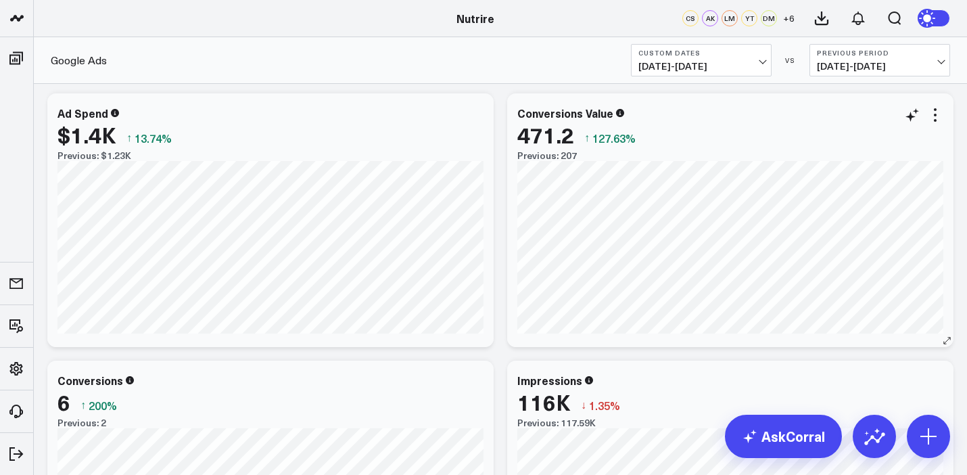
click at [621, 114] on div "Conversions Value" at bounding box center [730, 113] width 426 height 12
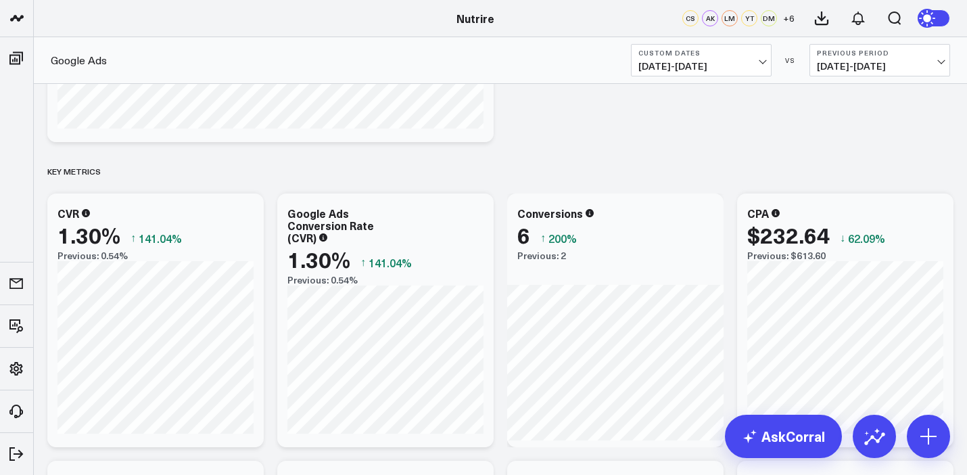
scroll to position [777, 0]
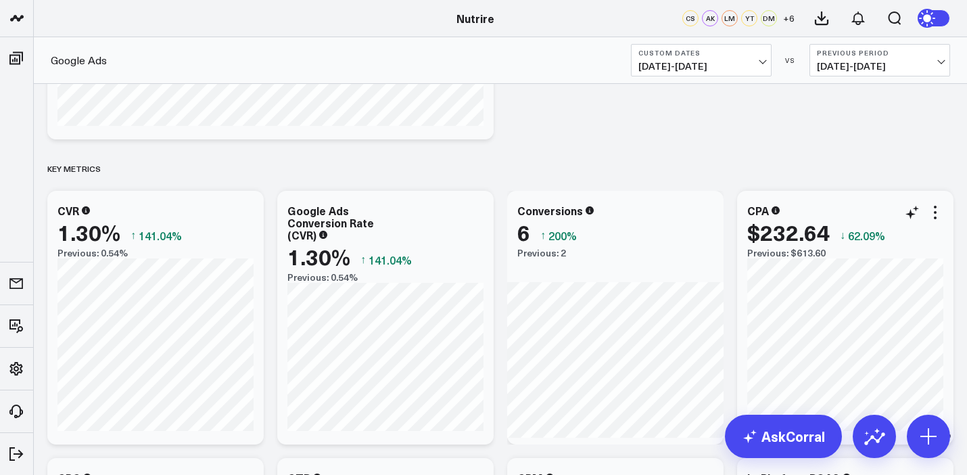
click at [786, 202] on div "CPA $232.64 ↓ 62.09% Previous: $613.60" at bounding box center [845, 318] width 216 height 254
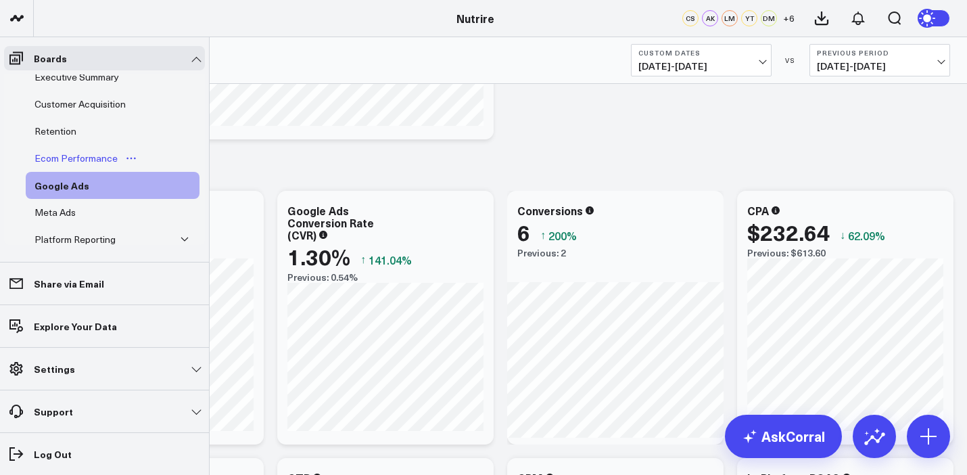
scroll to position [0, 0]
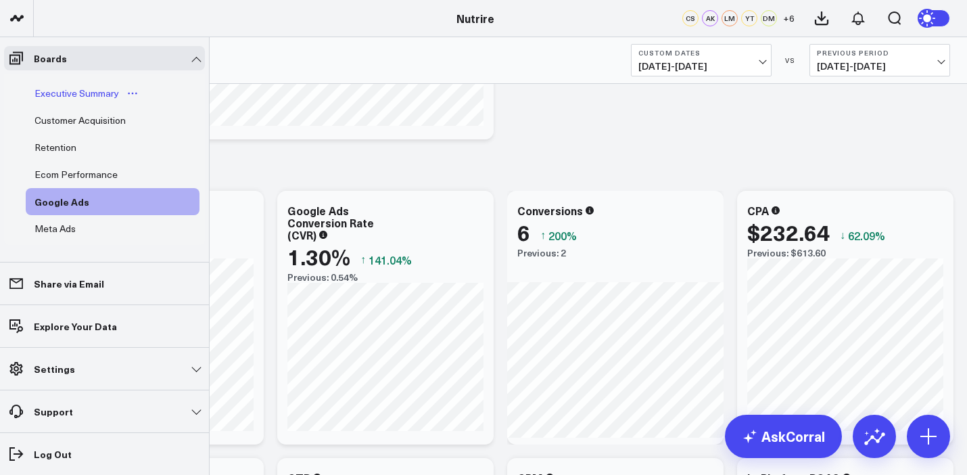
click at [86, 91] on div "Executive Summary" at bounding box center [76, 93] width 91 height 16
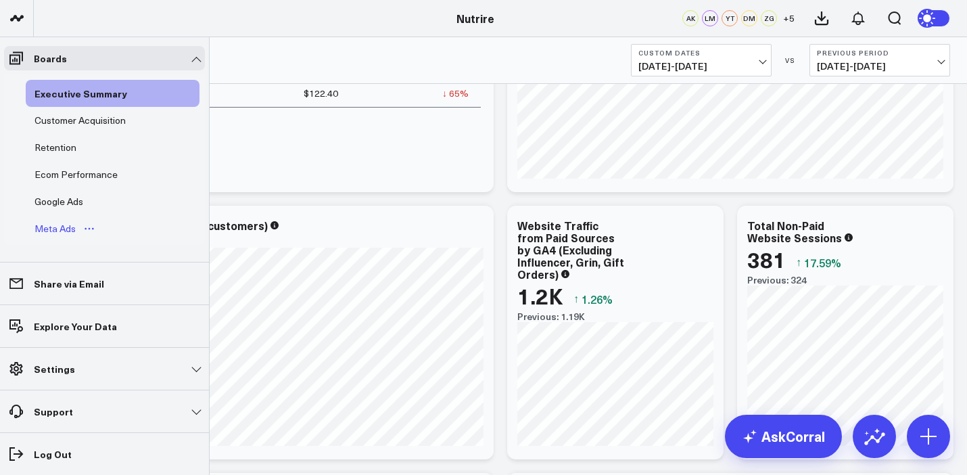
scroll to position [60, 0]
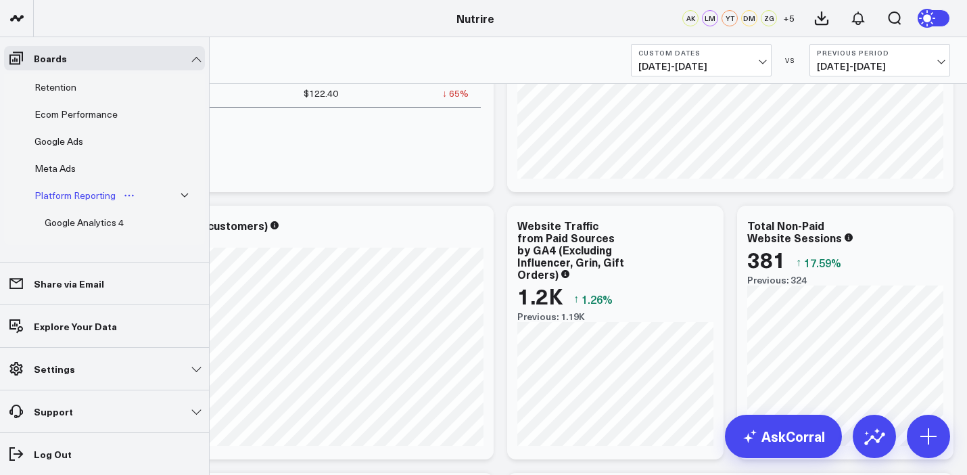
click at [80, 195] on div "Platform Reporting" at bounding box center [75, 195] width 88 height 16
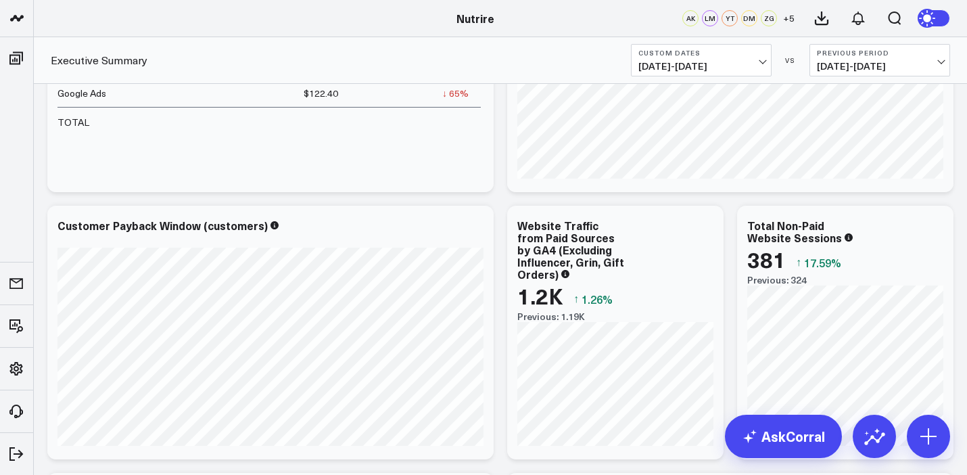
scroll to position [51, 0]
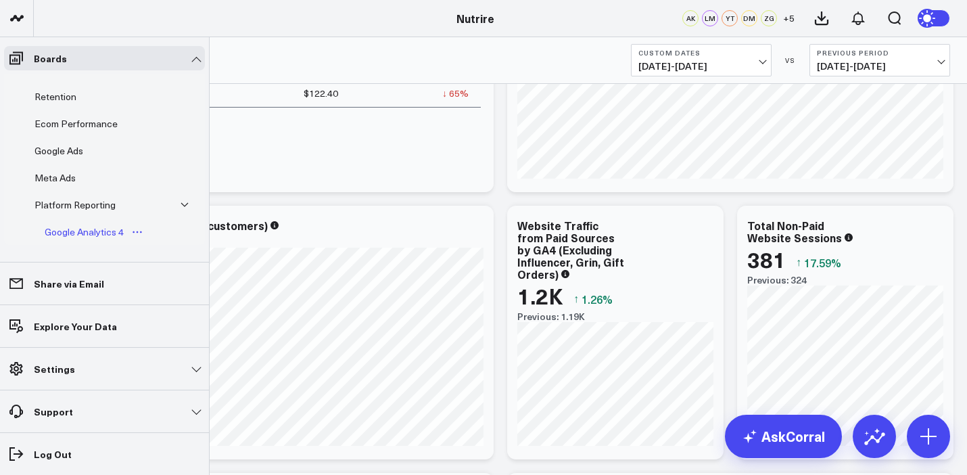
click at [112, 224] on div "Google Analytics 4" at bounding box center [84, 232] width 86 height 16
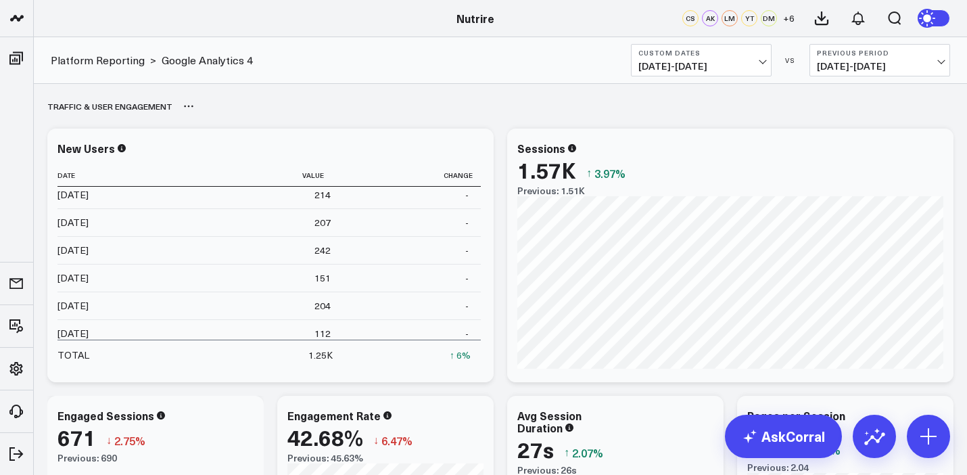
scroll to position [26, 0]
